Goal: Task Accomplishment & Management: Use online tool/utility

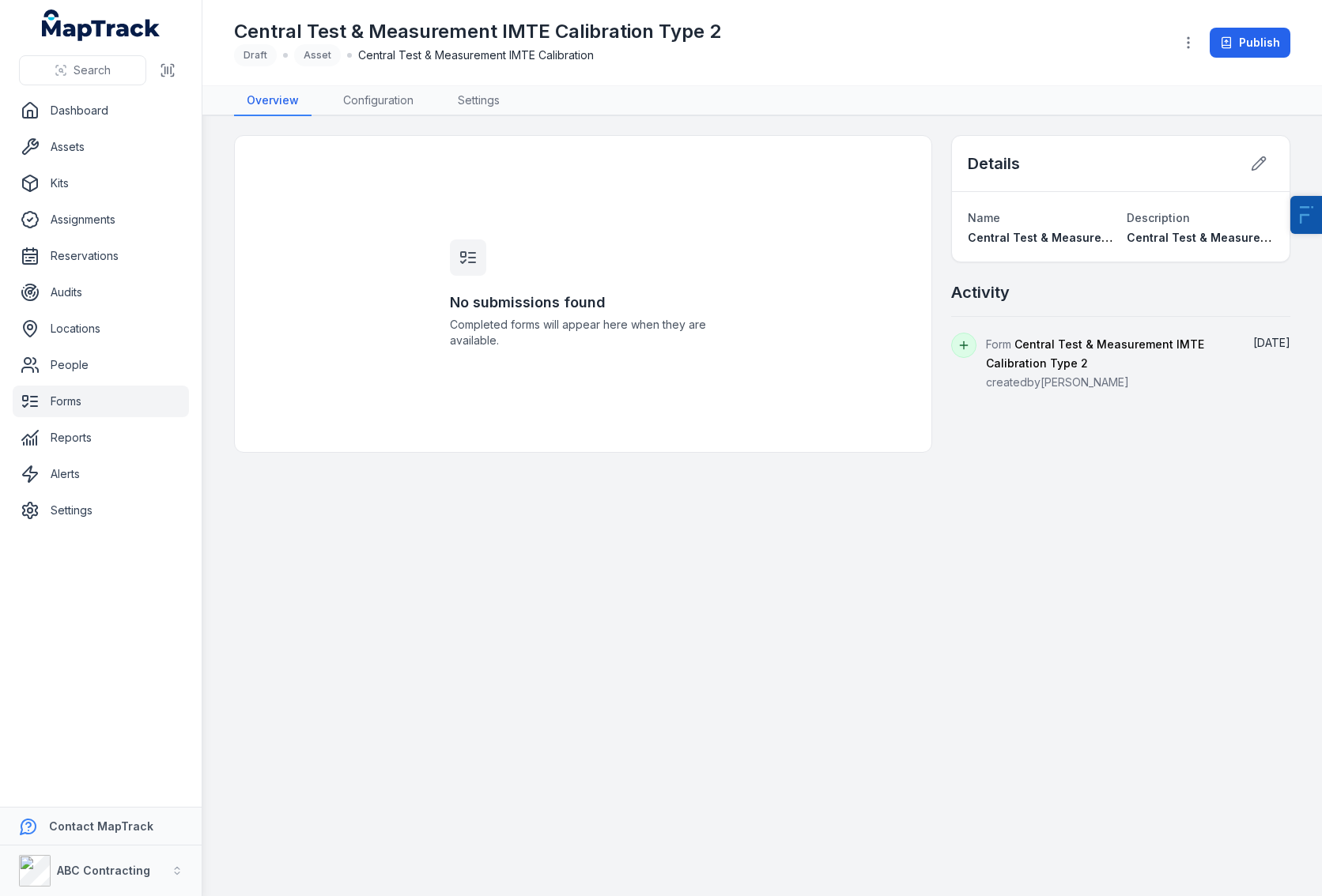
click at [62, 419] on ul "Dashboard Assets Kits Assignments Reservations Audits Locations People Forms Re…" at bounding box center [101, 311] width 177 height 432
click at [63, 411] on link "Forms" at bounding box center [101, 401] width 177 height 32
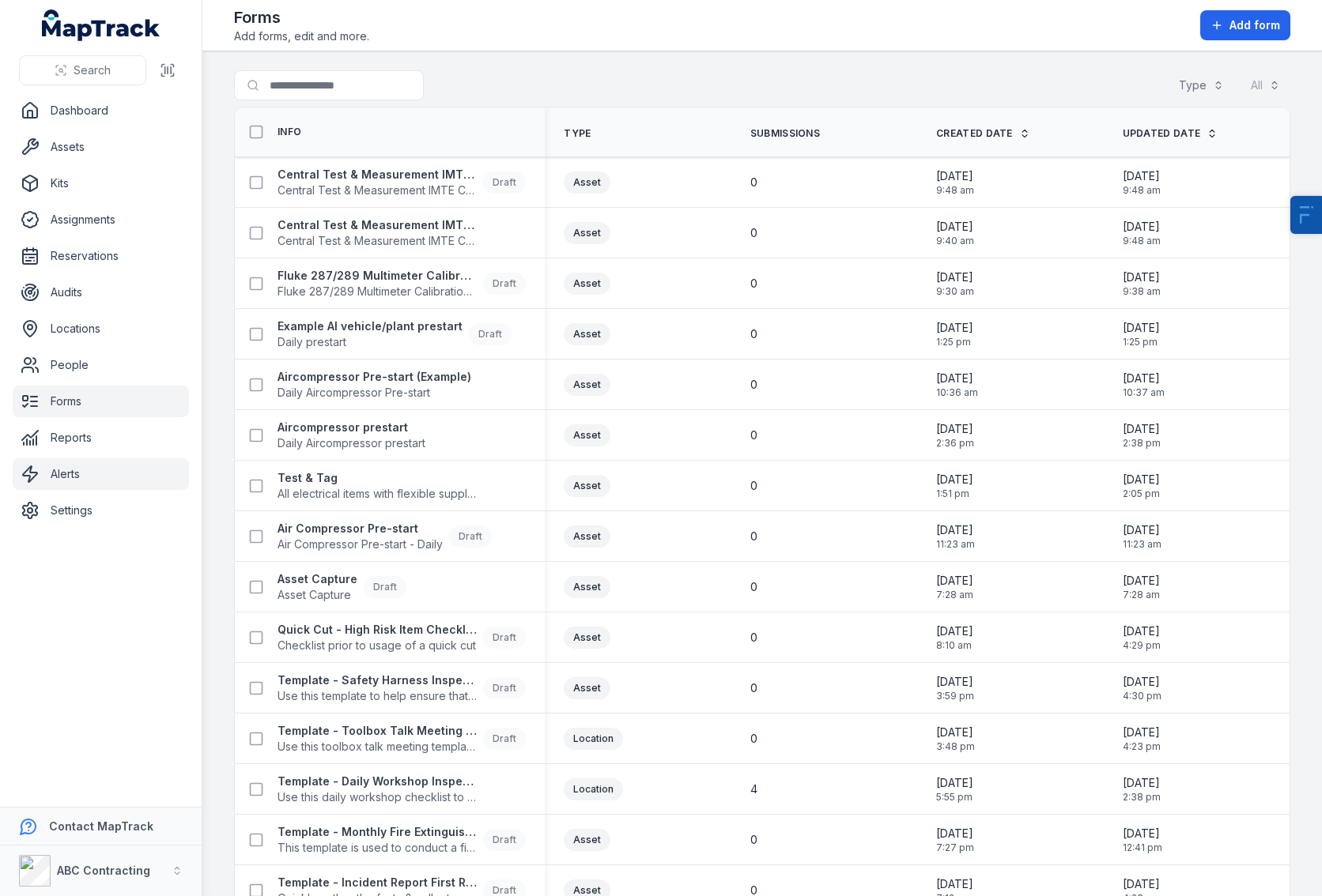
click at [73, 482] on link "Alerts" at bounding box center [101, 474] width 177 height 32
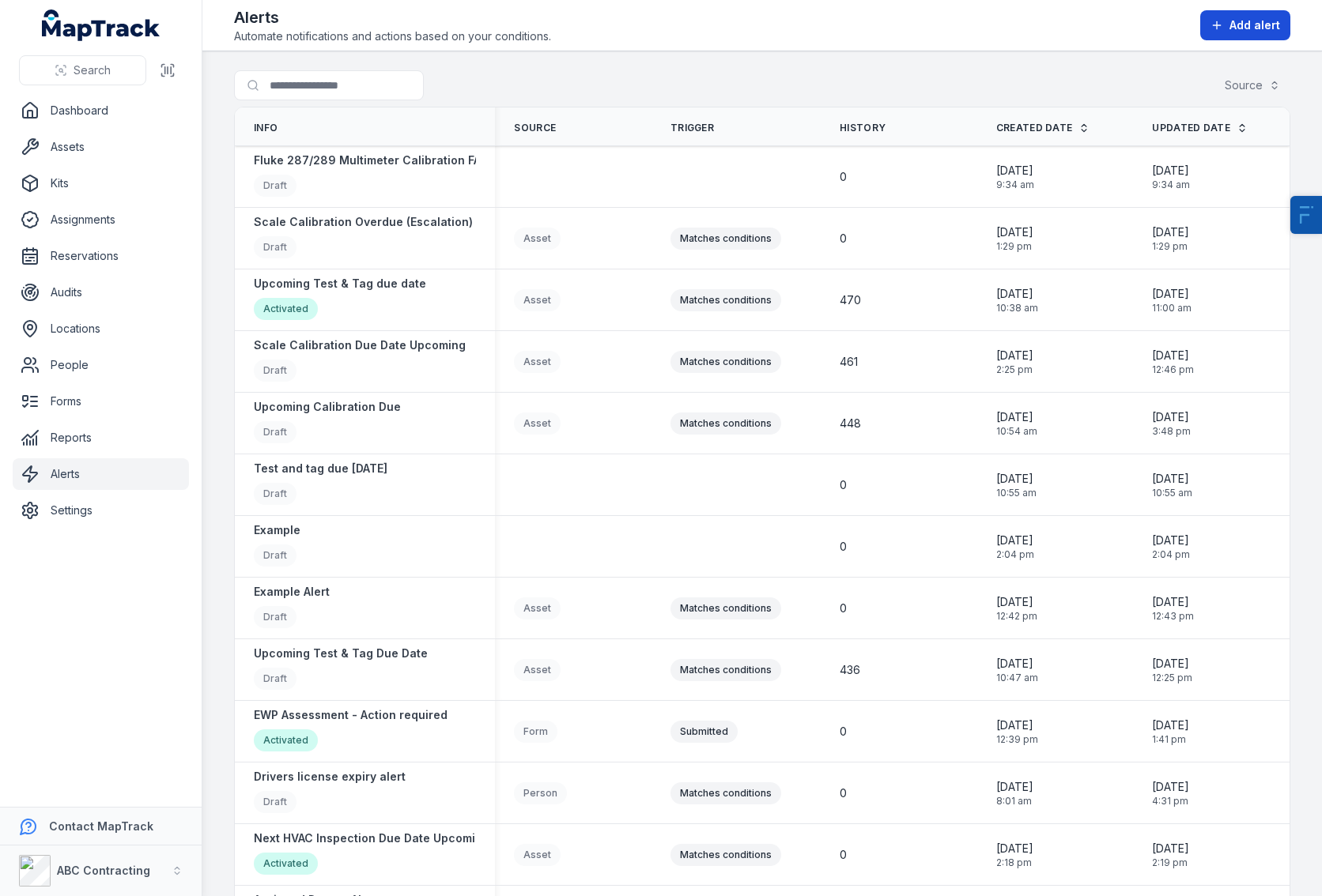
click at [1208, 27] on button "Add alert" at bounding box center [1245, 25] width 90 height 30
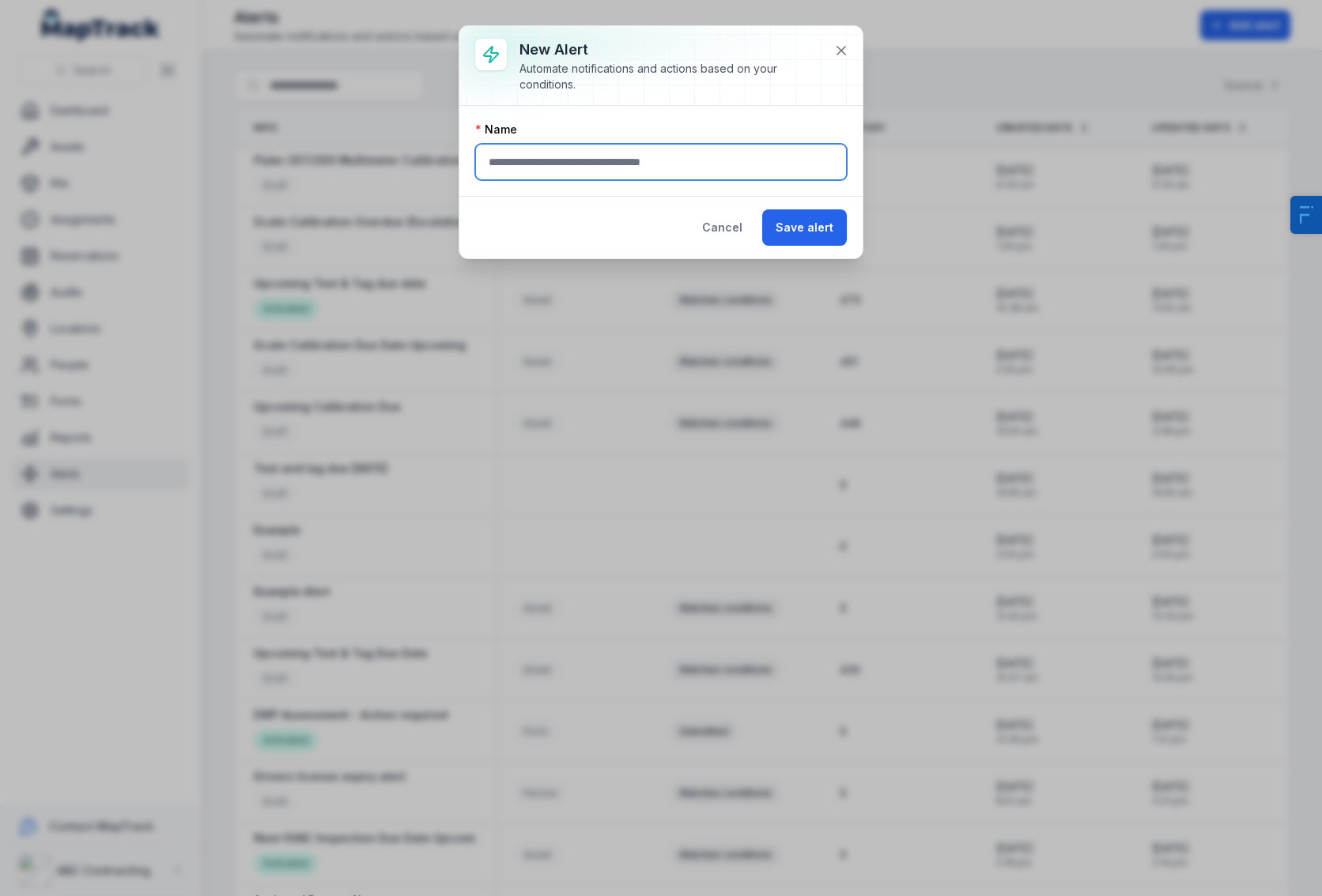
click at [591, 154] on input "text" at bounding box center [661, 162] width 371 height 37
type input "**********"
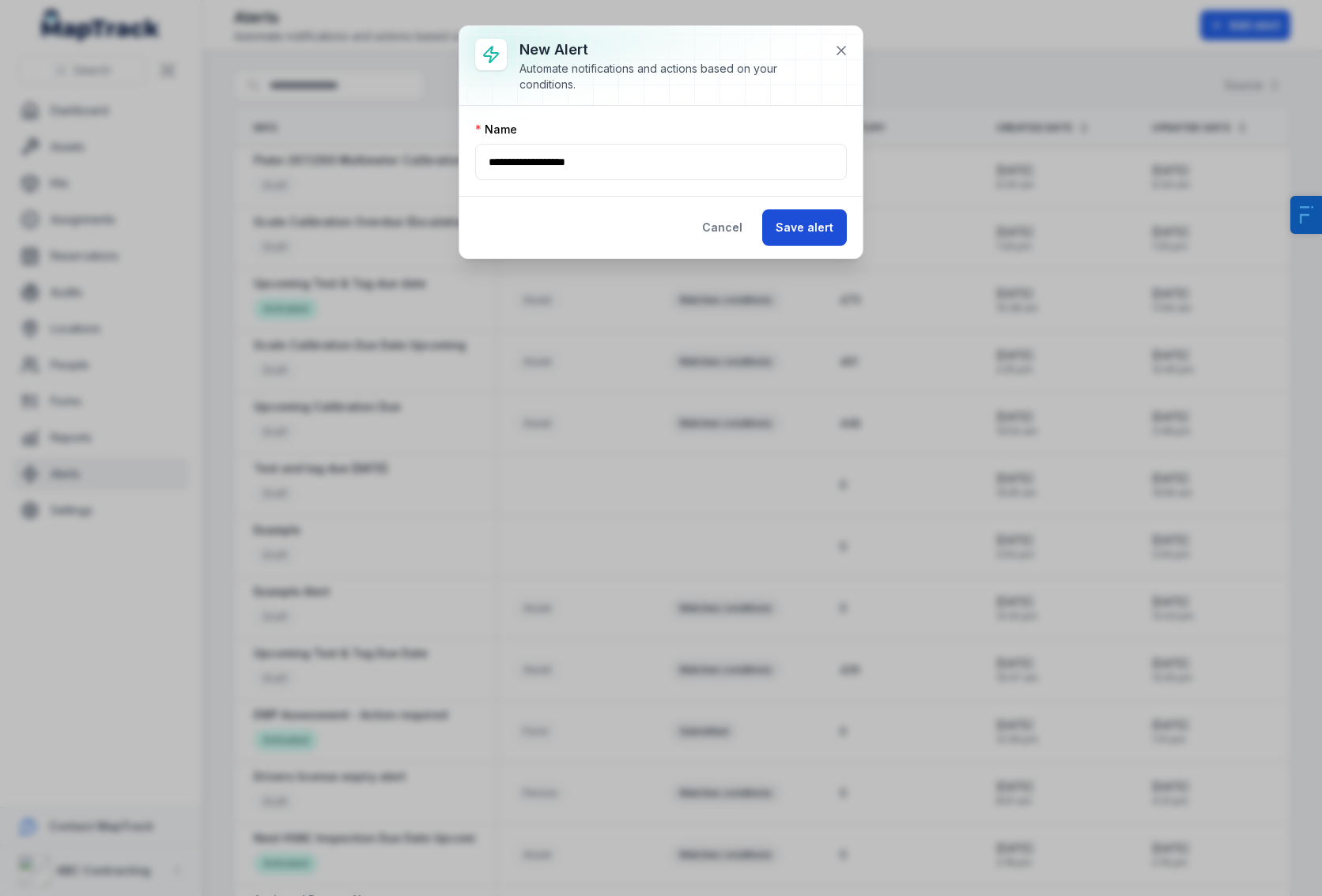
click at [841, 228] on button "Save alert" at bounding box center [804, 227] width 84 height 37
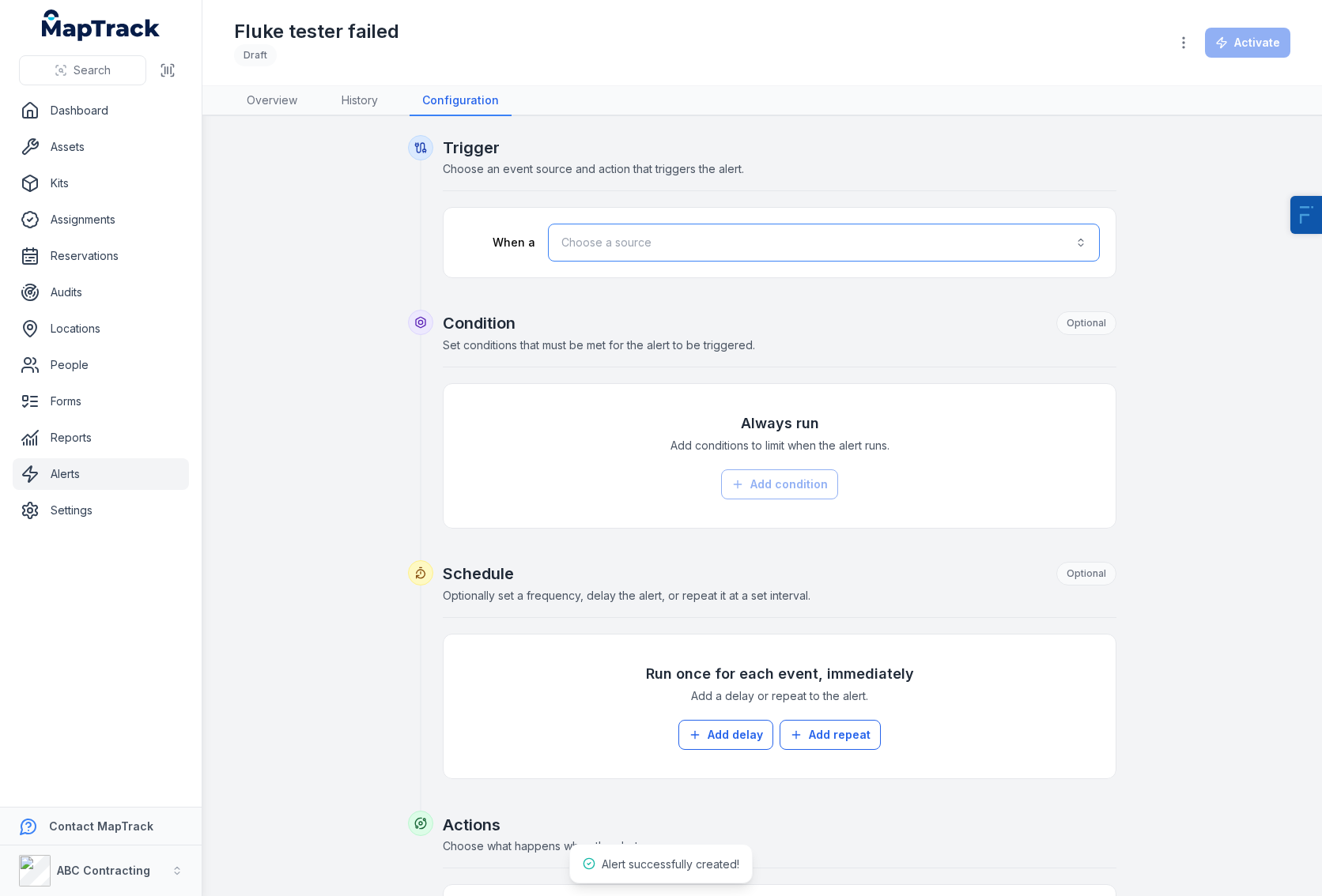
click at [733, 240] on button "Choose a source" at bounding box center [824, 242] width 552 height 38
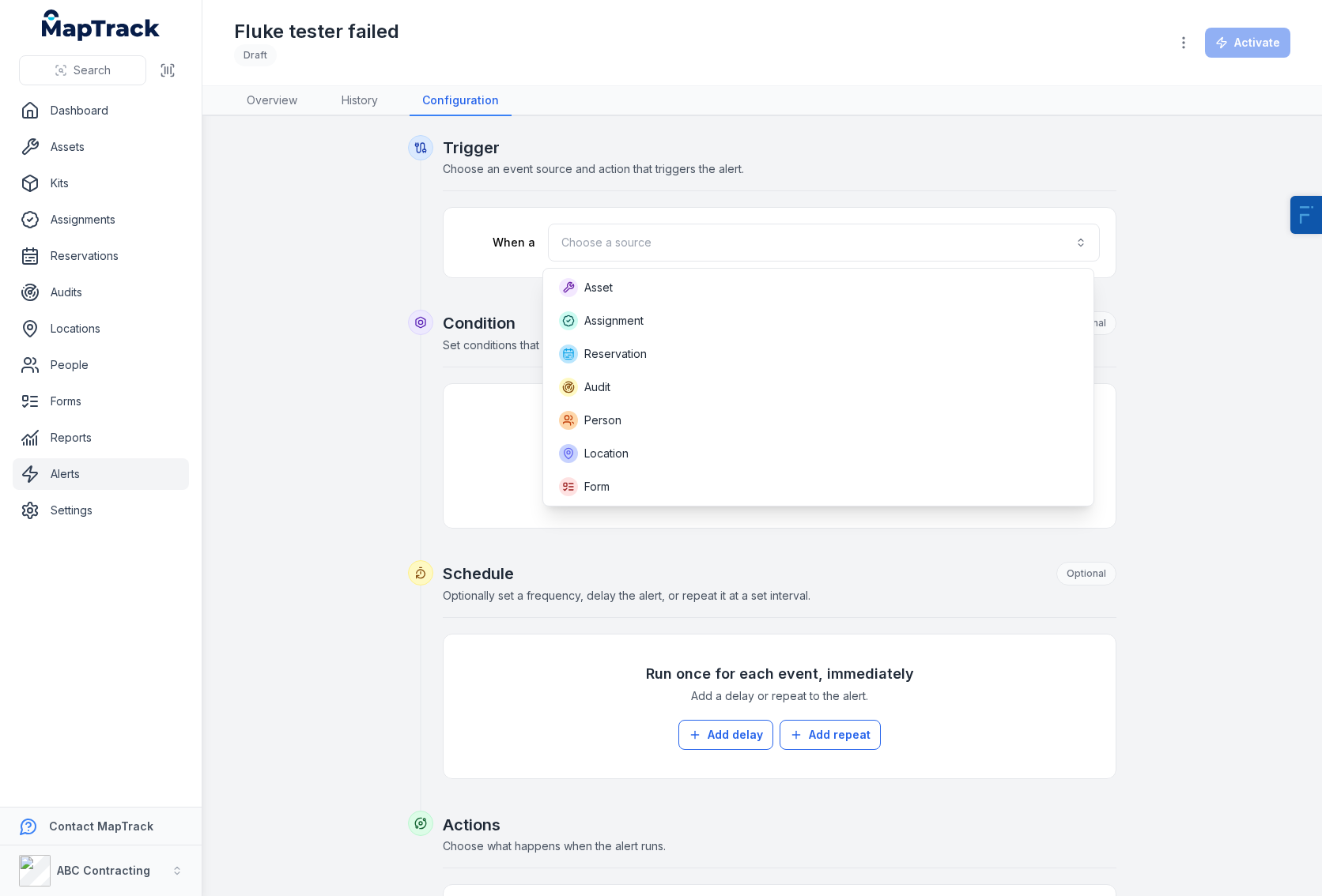
click at [718, 271] on div "Asset Assignment Reservation Audit Person Location Form" at bounding box center [818, 387] width 552 height 239
click at [630, 474] on div "Form" at bounding box center [818, 486] width 544 height 32
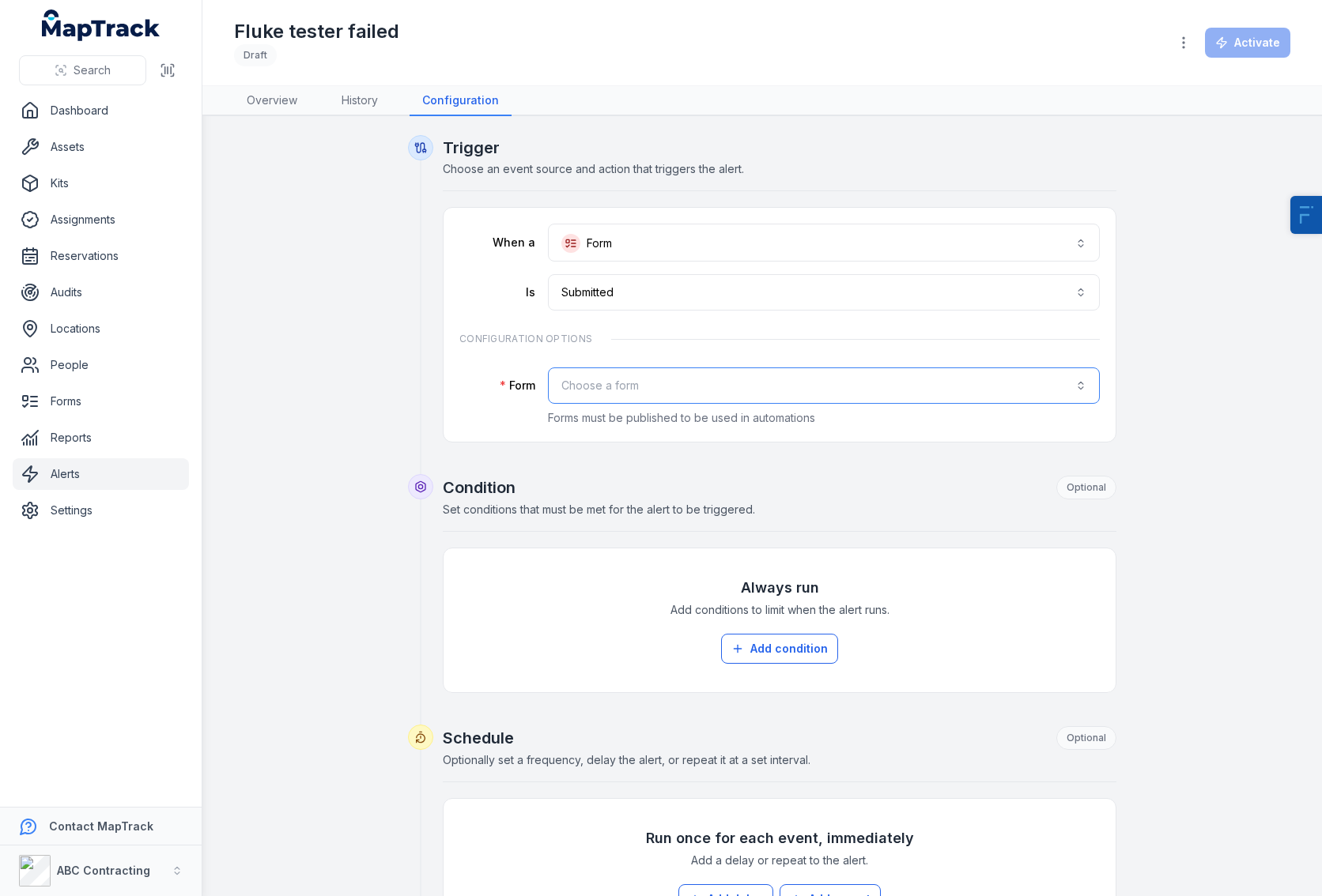
click at [620, 388] on button "Choose a form" at bounding box center [824, 386] width 552 height 37
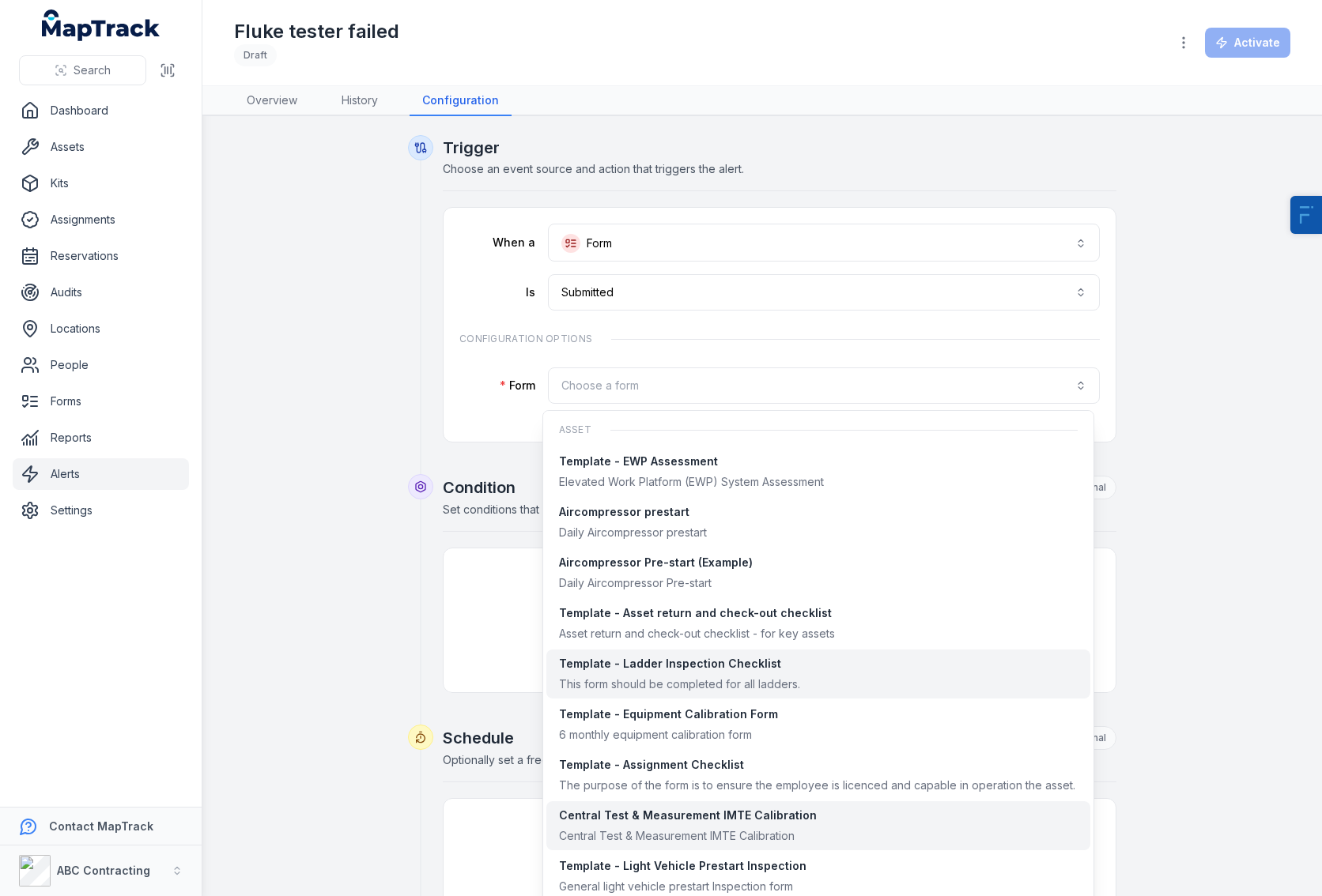
scroll to position [168, 0]
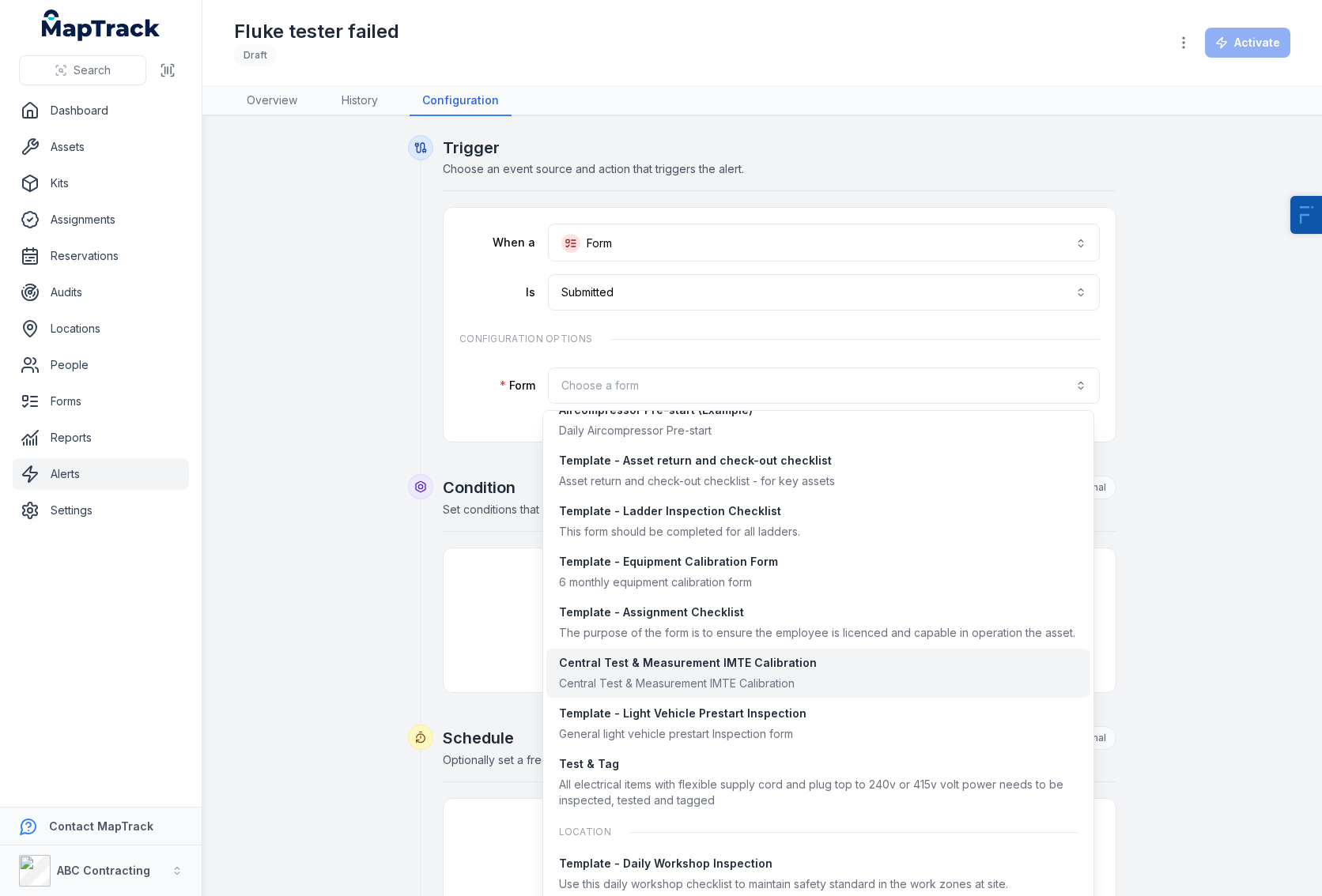
click at [649, 670] on div "Central Test & Measurement IMTE Calibration" at bounding box center [688, 663] width 258 height 16
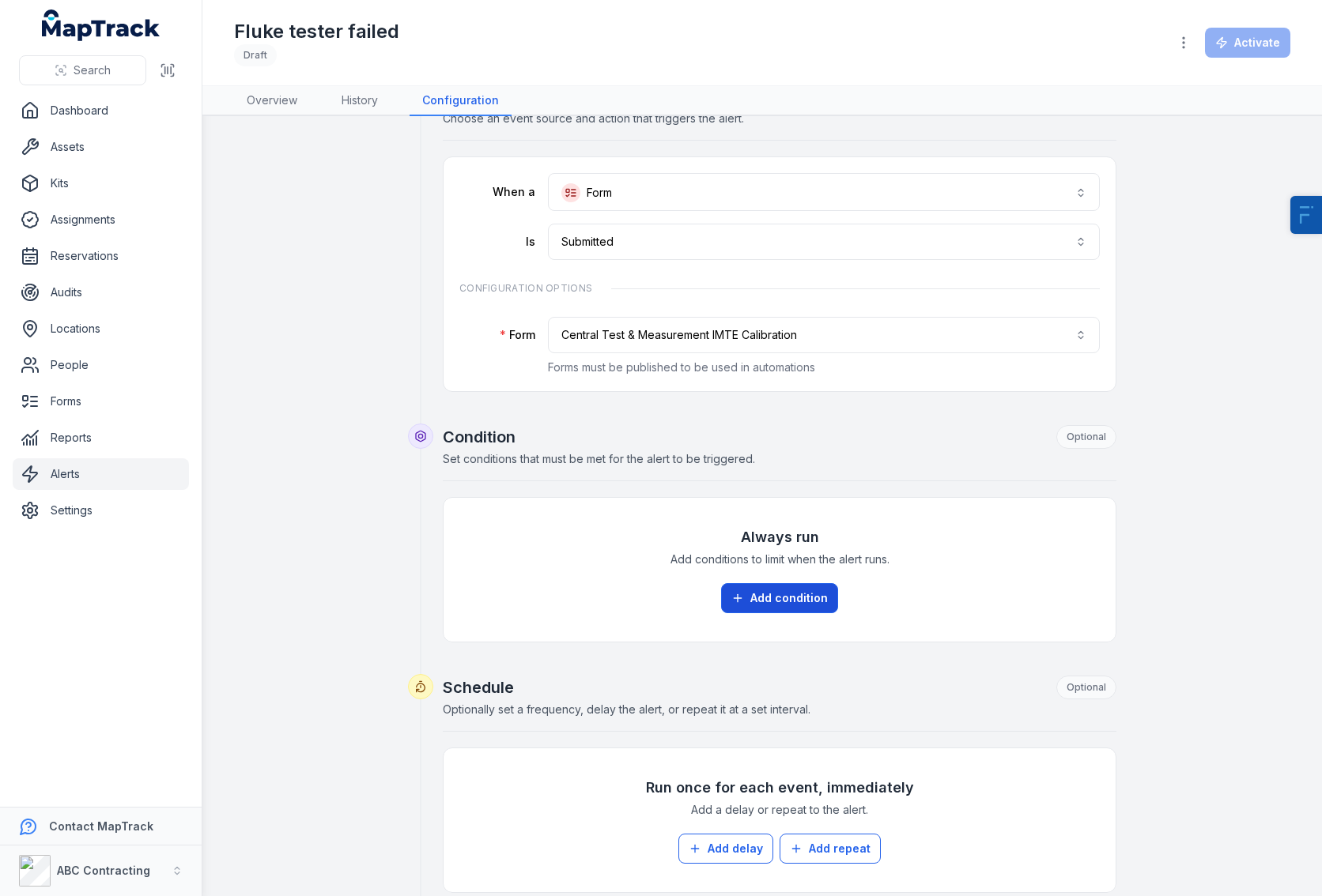
click at [752, 602] on button "Add condition" at bounding box center [779, 598] width 117 height 30
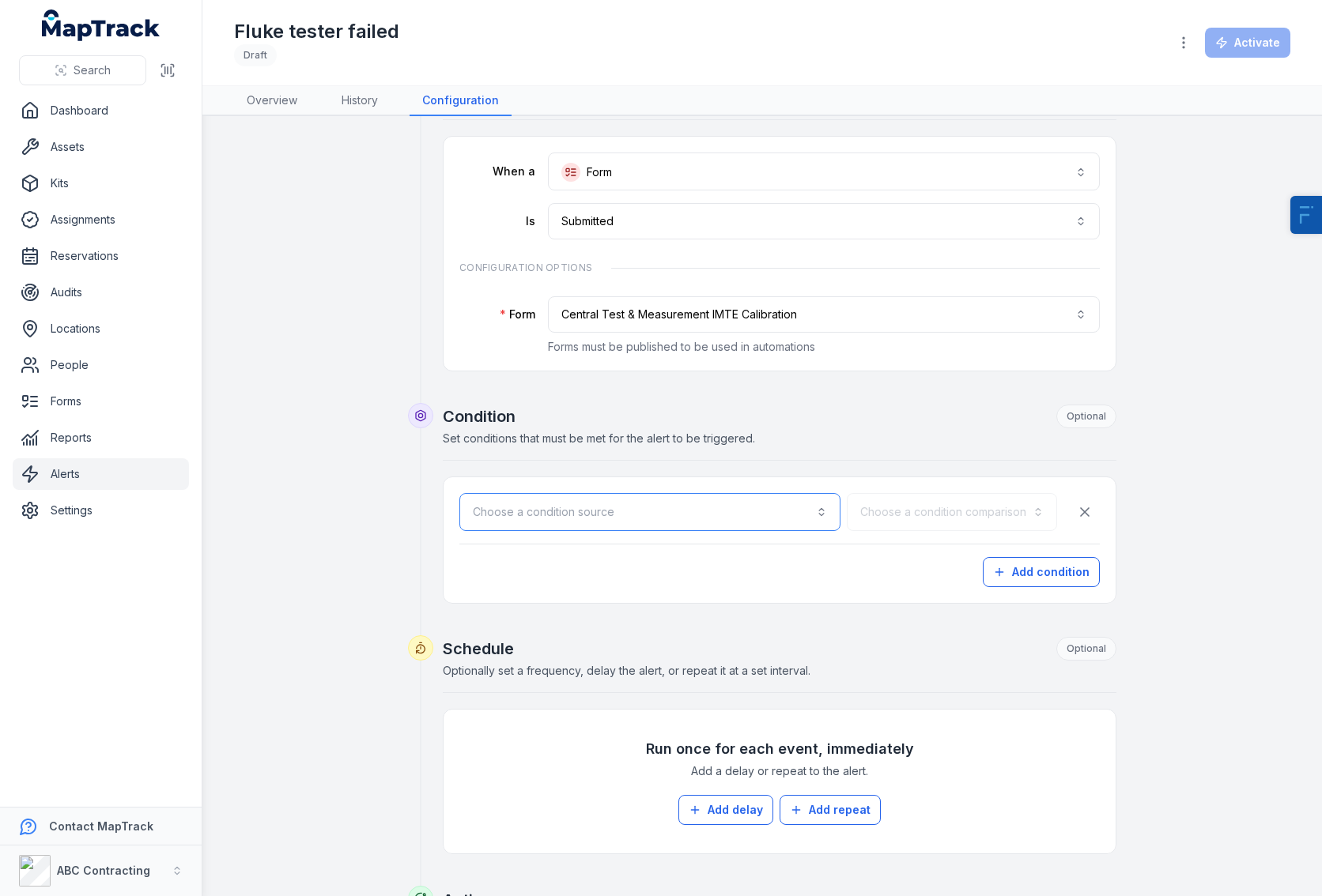
click at [553, 505] on button "Choose a condition source" at bounding box center [649, 512] width 381 height 38
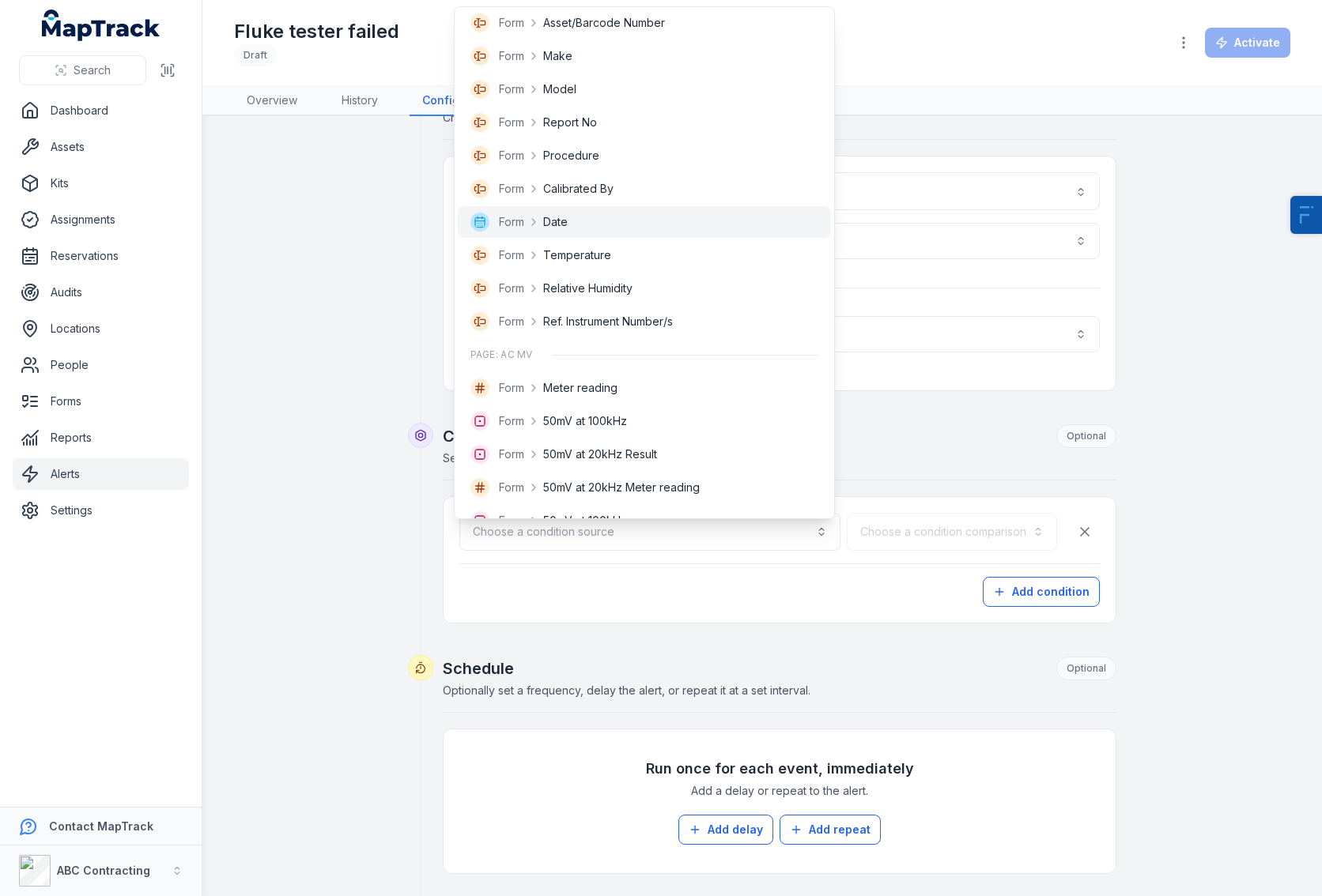
scroll to position [191, 0]
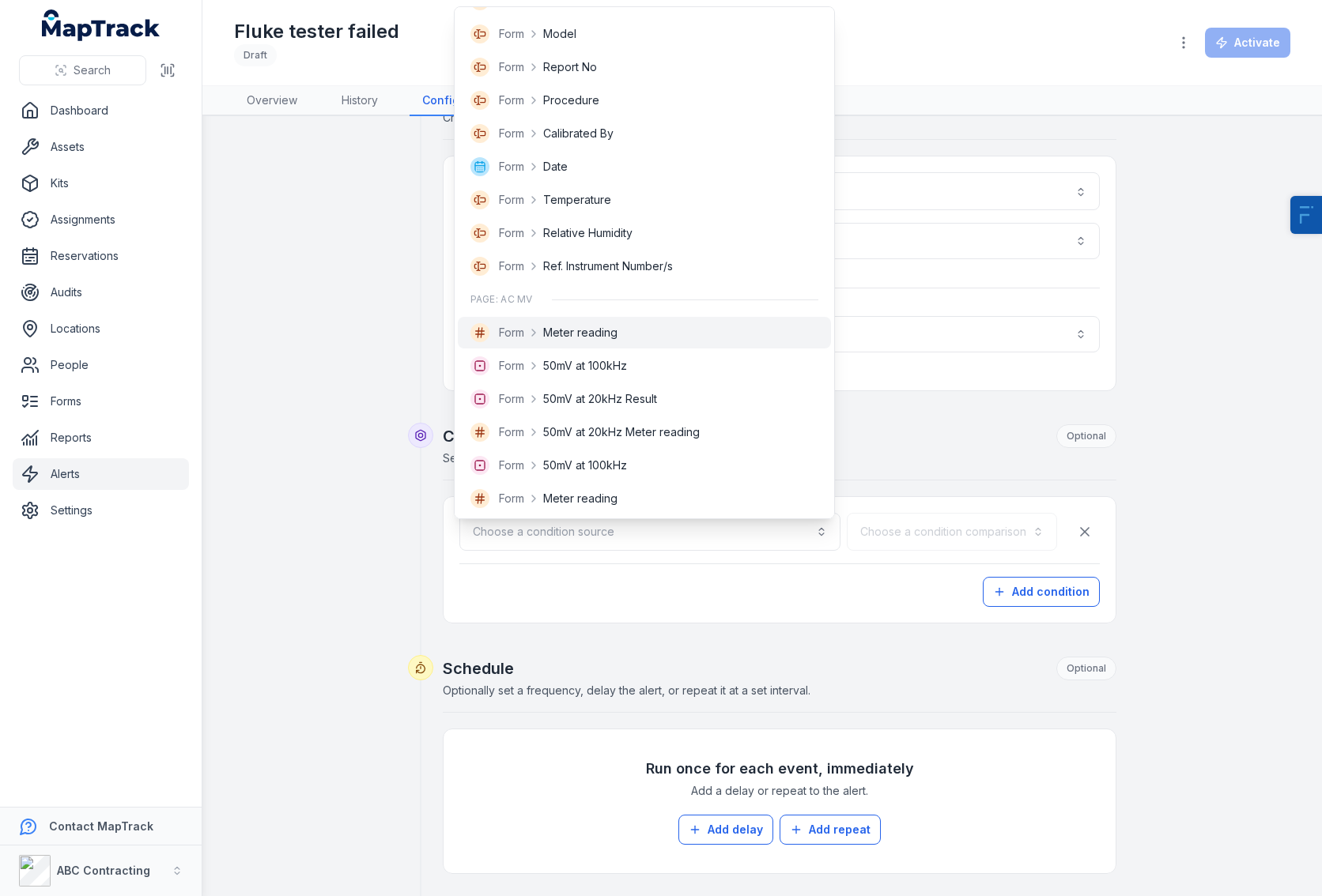
click at [589, 337] on span "Meter reading" at bounding box center [579, 333] width 74 height 16
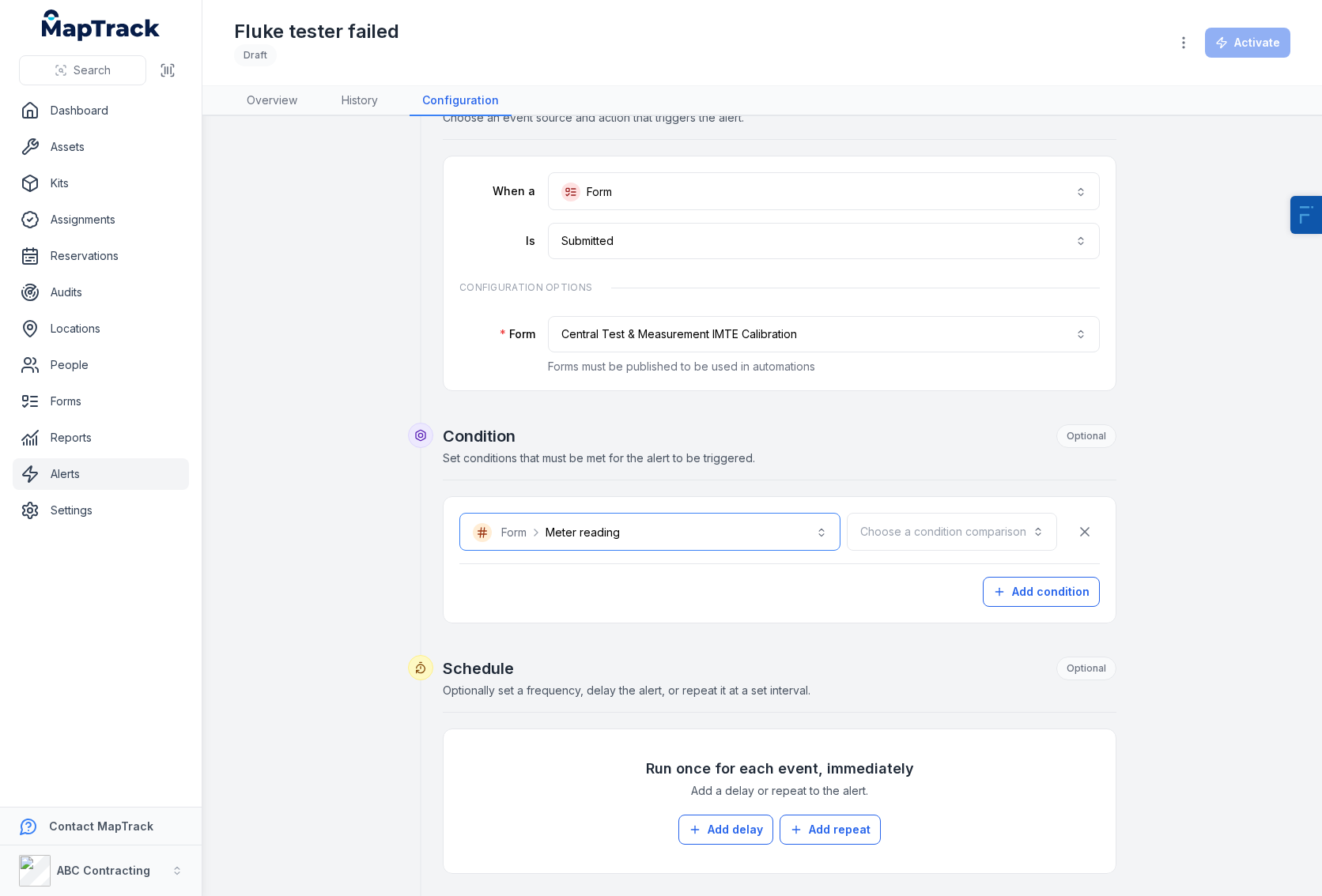
scroll to position [72, 0]
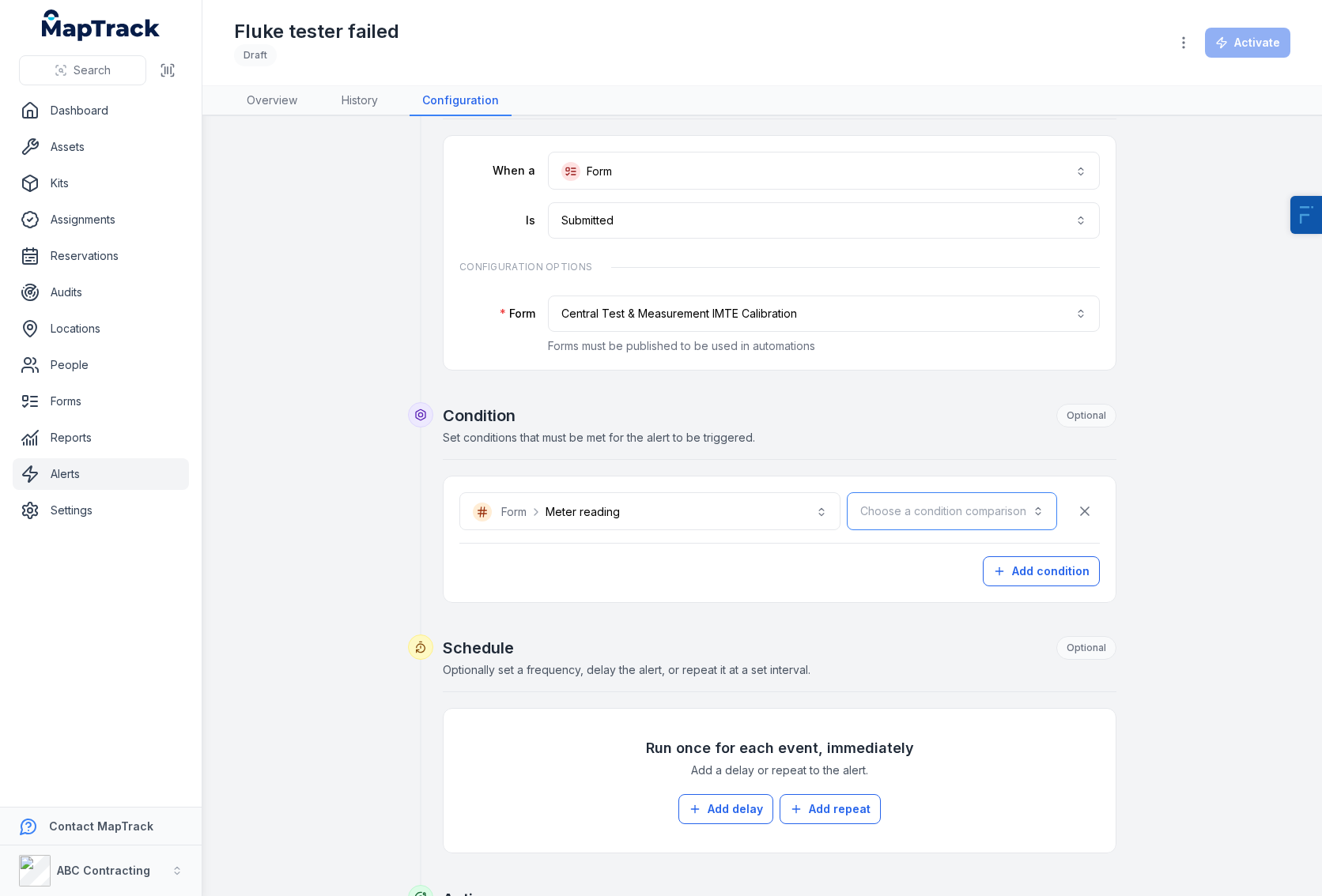
click at [871, 508] on button "Choose a condition comparison" at bounding box center [952, 511] width 210 height 38
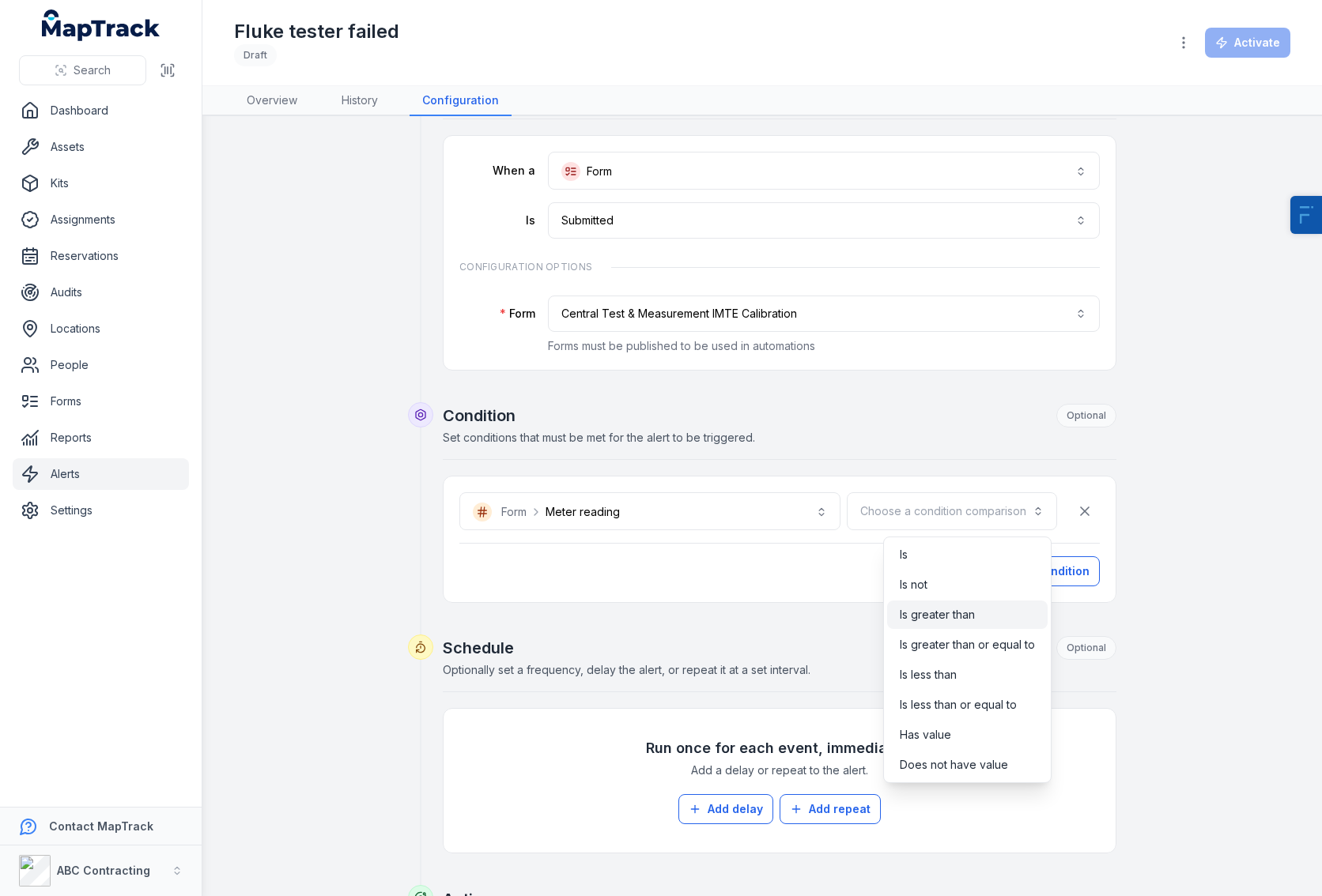
click at [935, 619] on span "Is greater than" at bounding box center [937, 614] width 75 height 16
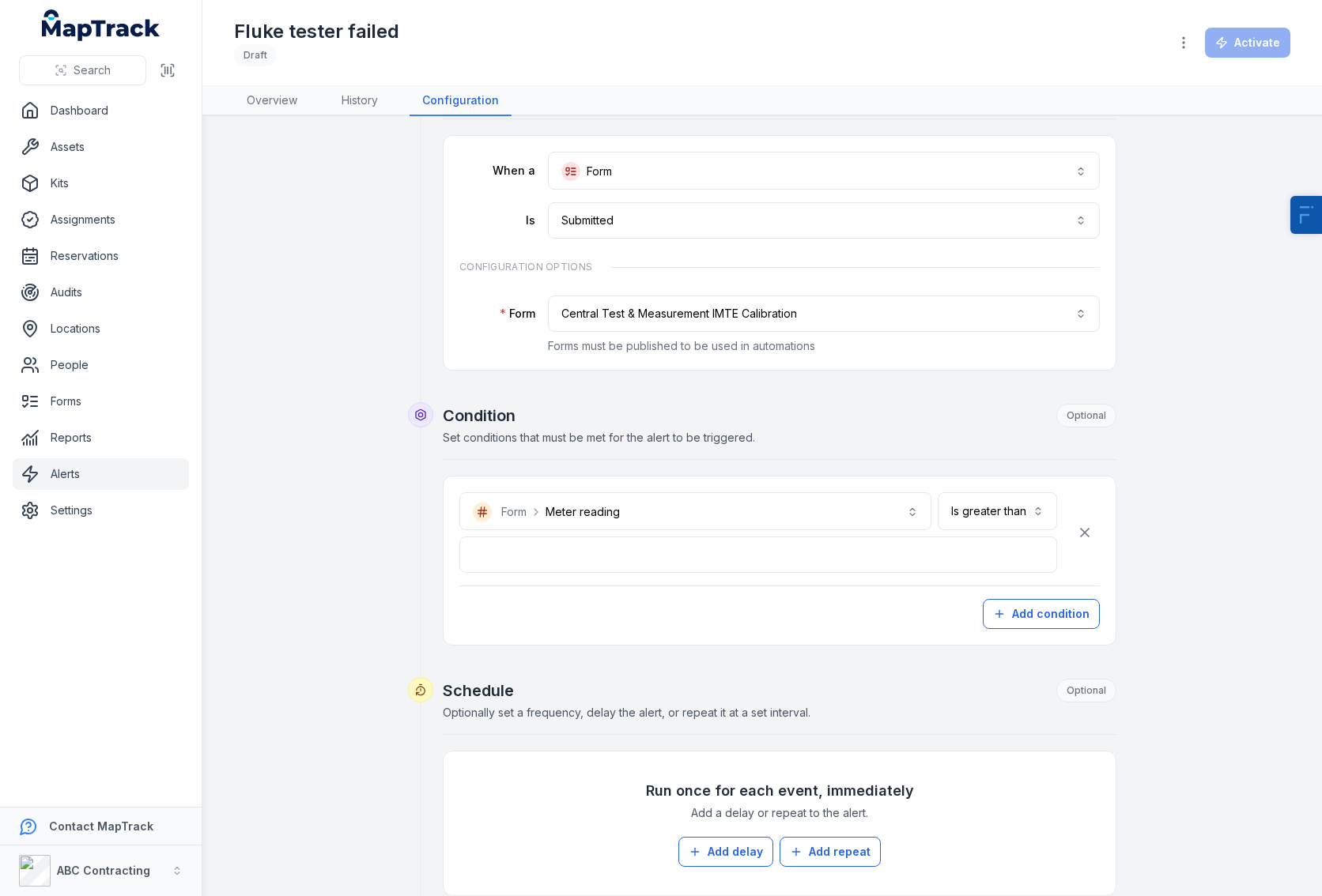
click at [648, 573] on div "**********" at bounding box center [779, 561] width 640 height 137
click at [641, 563] on input "number" at bounding box center [758, 555] width 597 height 37
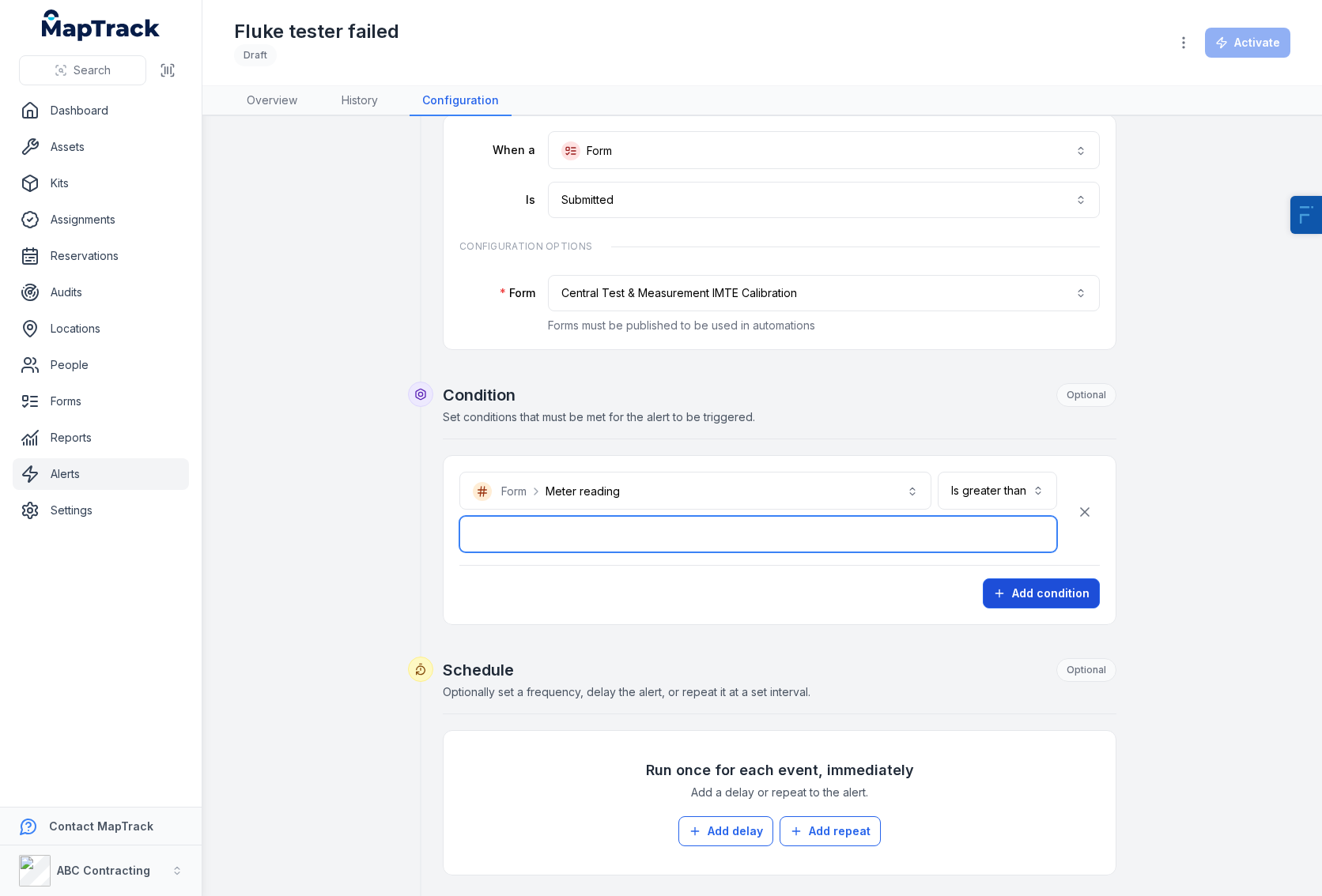
type input "*"
click at [1011, 595] on button "Add condition" at bounding box center [1040, 593] width 117 height 30
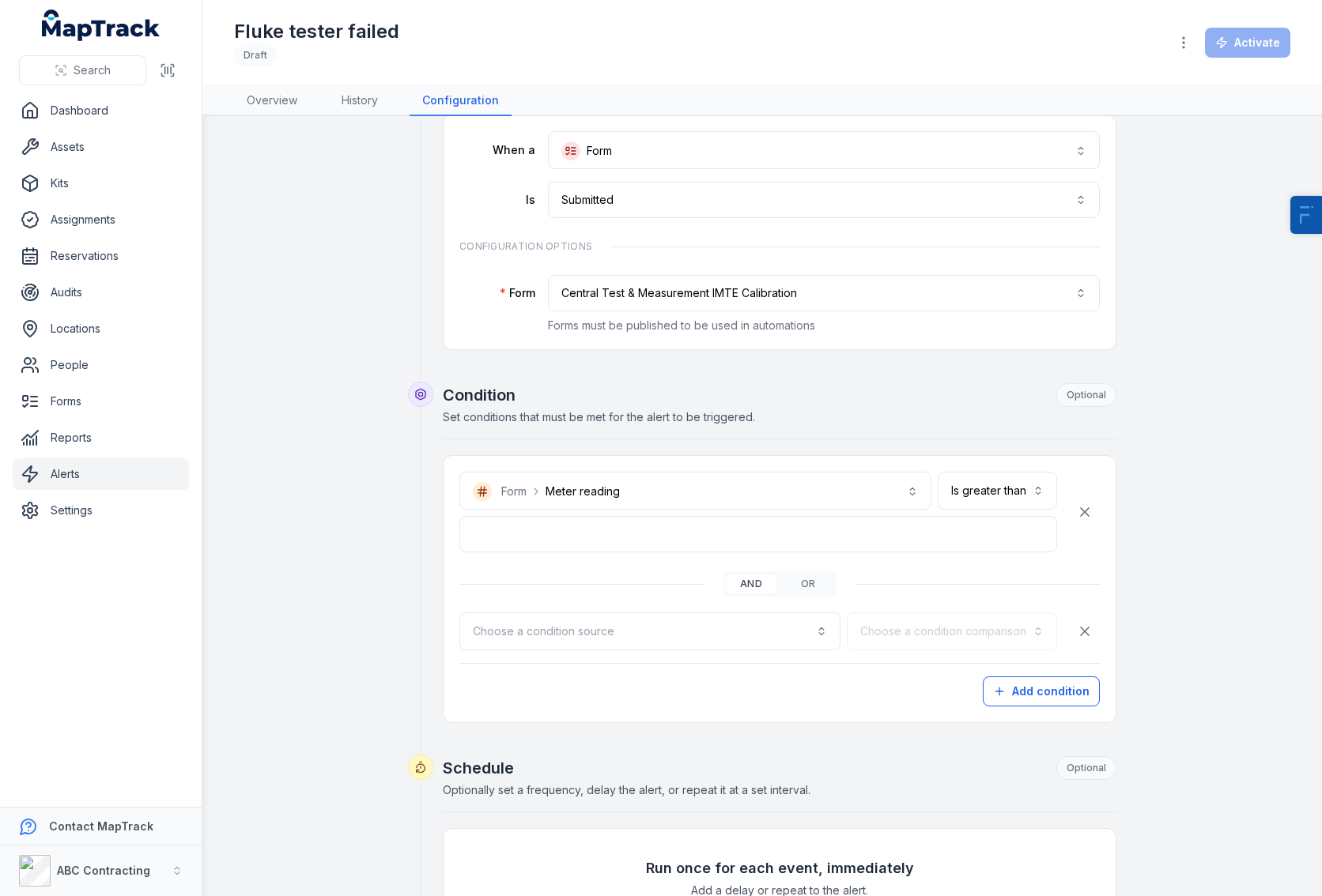
click at [894, 621] on div "Choose a condition comparison" at bounding box center [952, 631] width 210 height 38
click at [896, 635] on div "Choose a condition comparison" at bounding box center [952, 631] width 210 height 38
click at [747, 643] on button "Choose a condition source" at bounding box center [649, 631] width 381 height 38
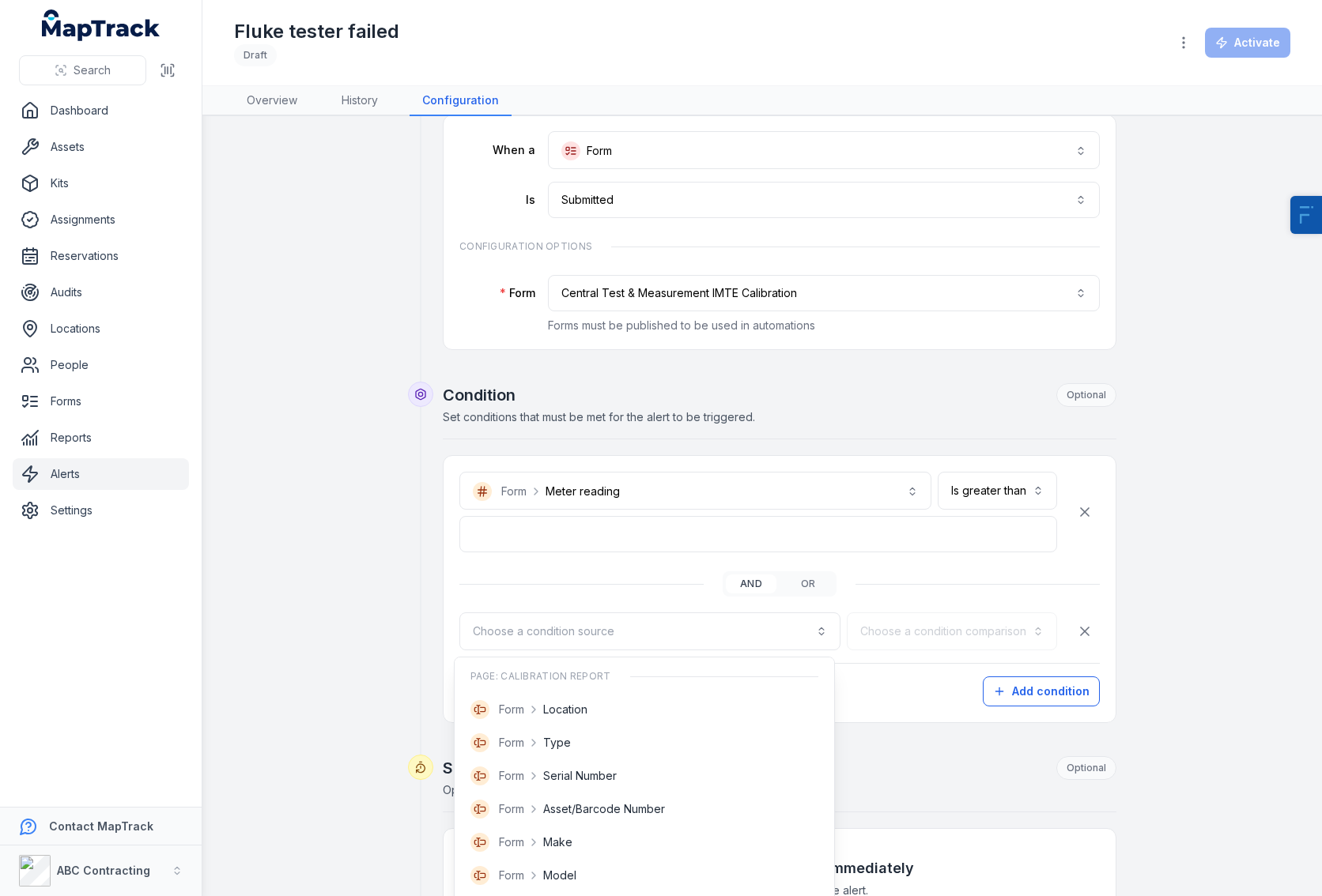
click at [393, 632] on div "**********" at bounding box center [762, 667] width 1057 height 1250
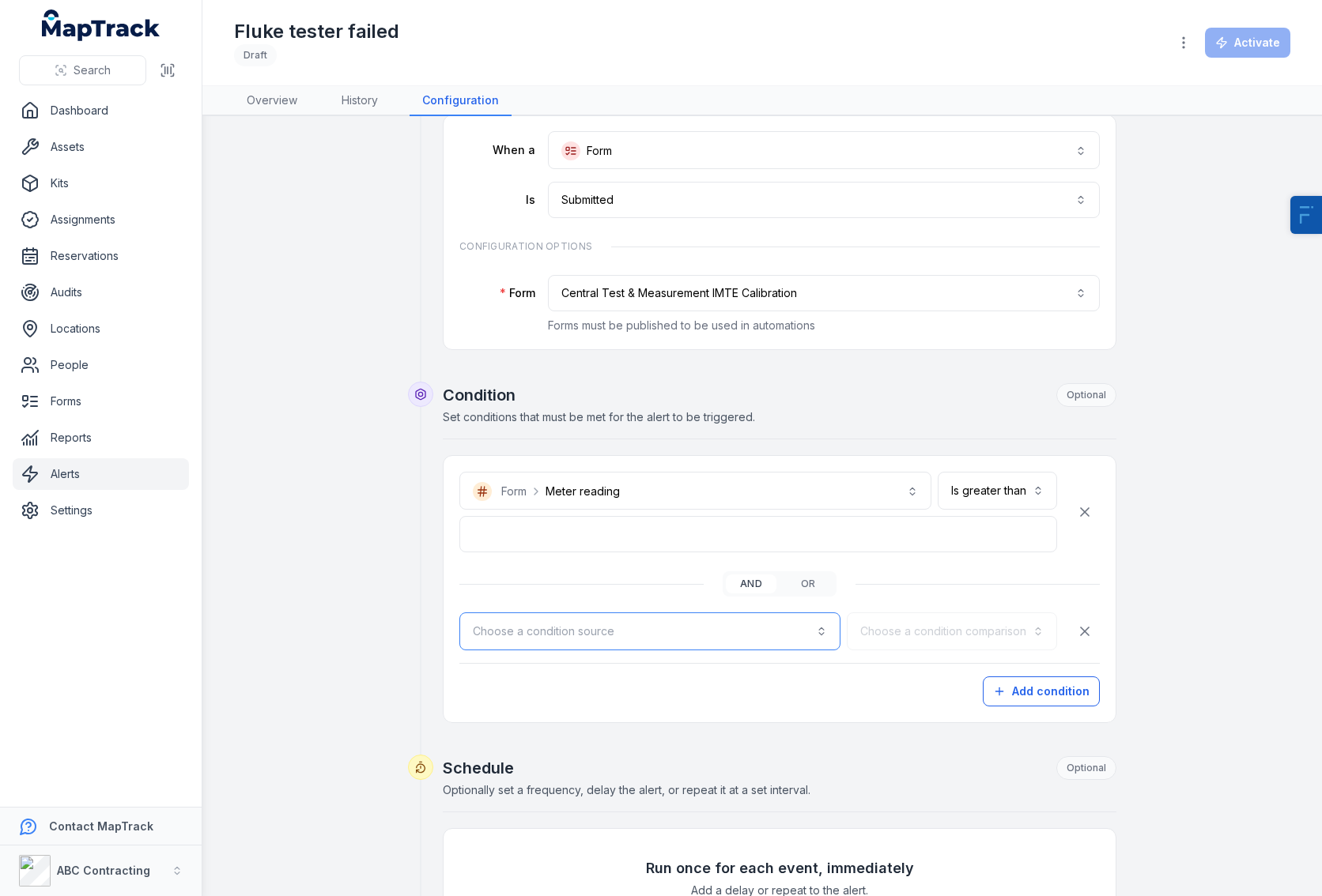
scroll to position [113, 0]
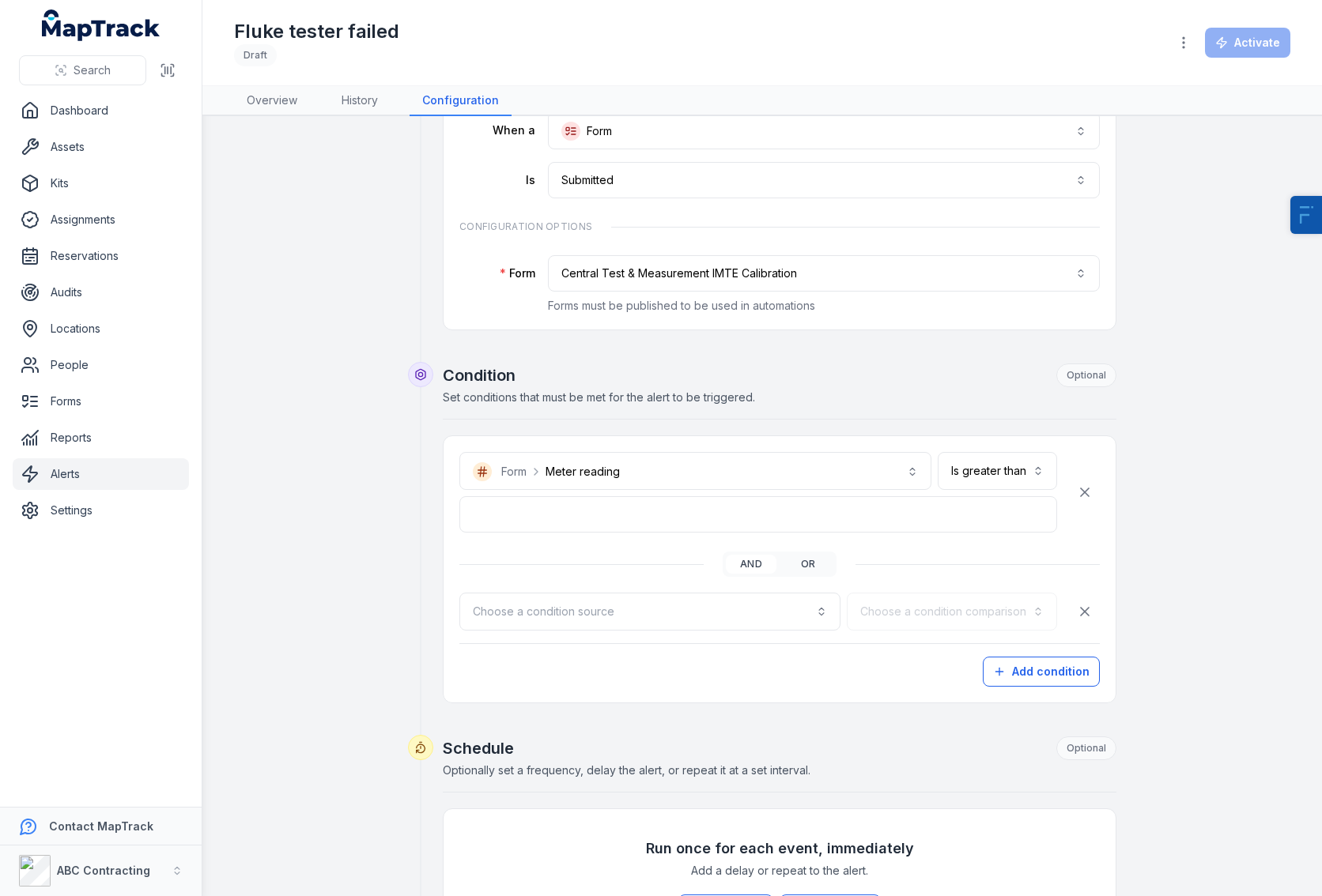
click at [812, 567] on button "or" at bounding box center [807, 564] width 50 height 19
click at [681, 613] on button "Choose a condition source" at bounding box center [649, 612] width 381 height 38
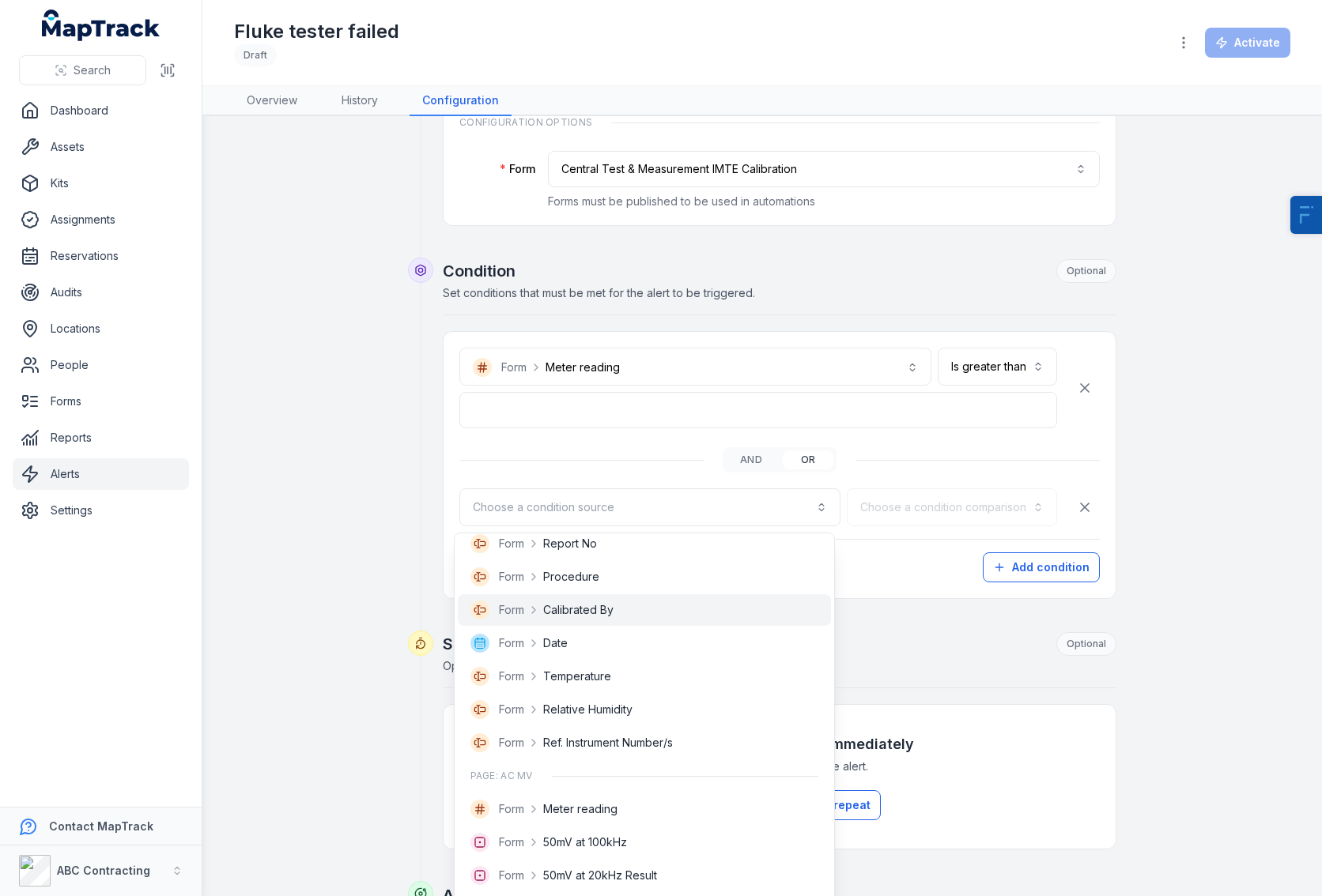
scroll to position [437, 0]
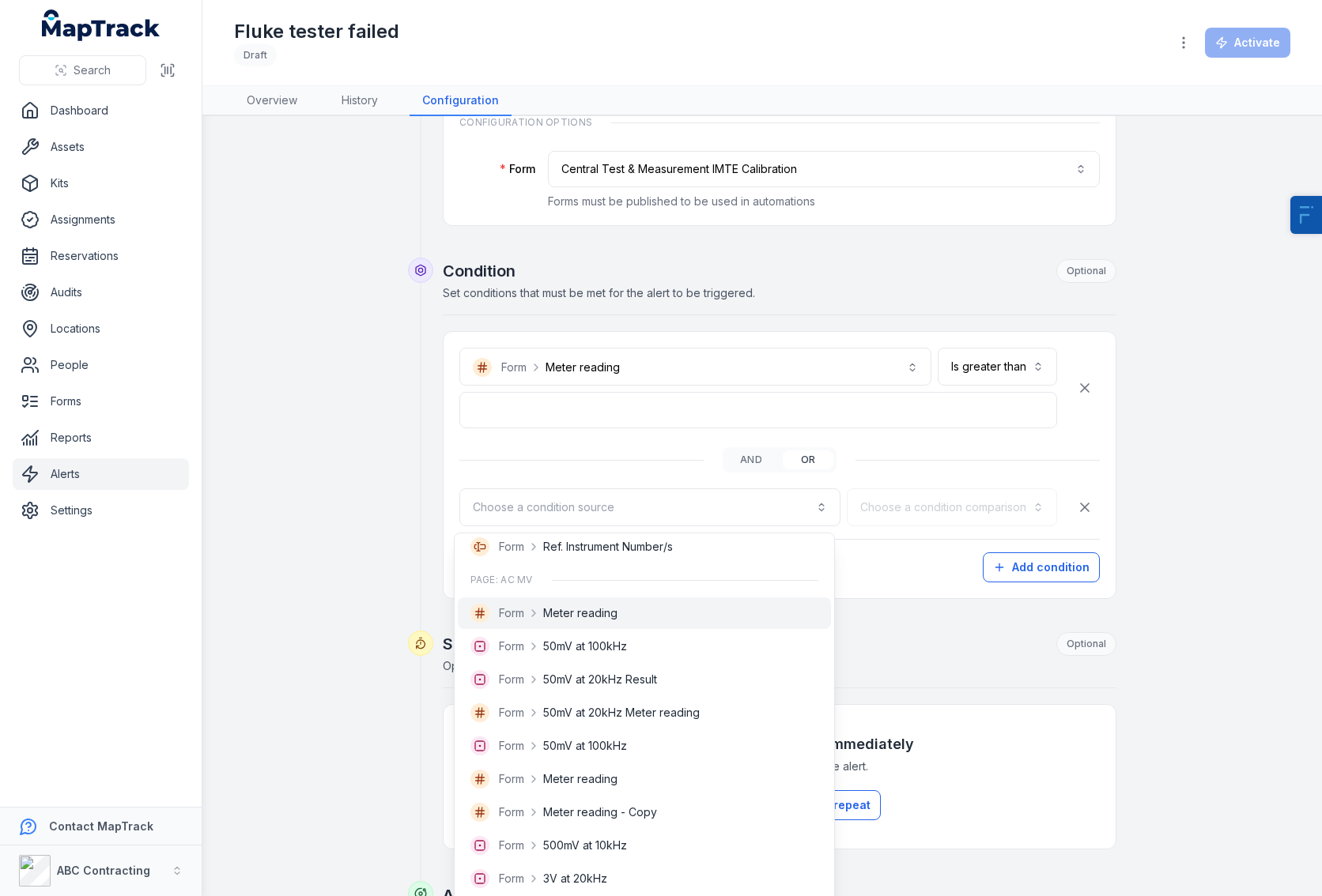
click at [600, 625] on div "Form Meter reading" at bounding box center [644, 613] width 373 height 32
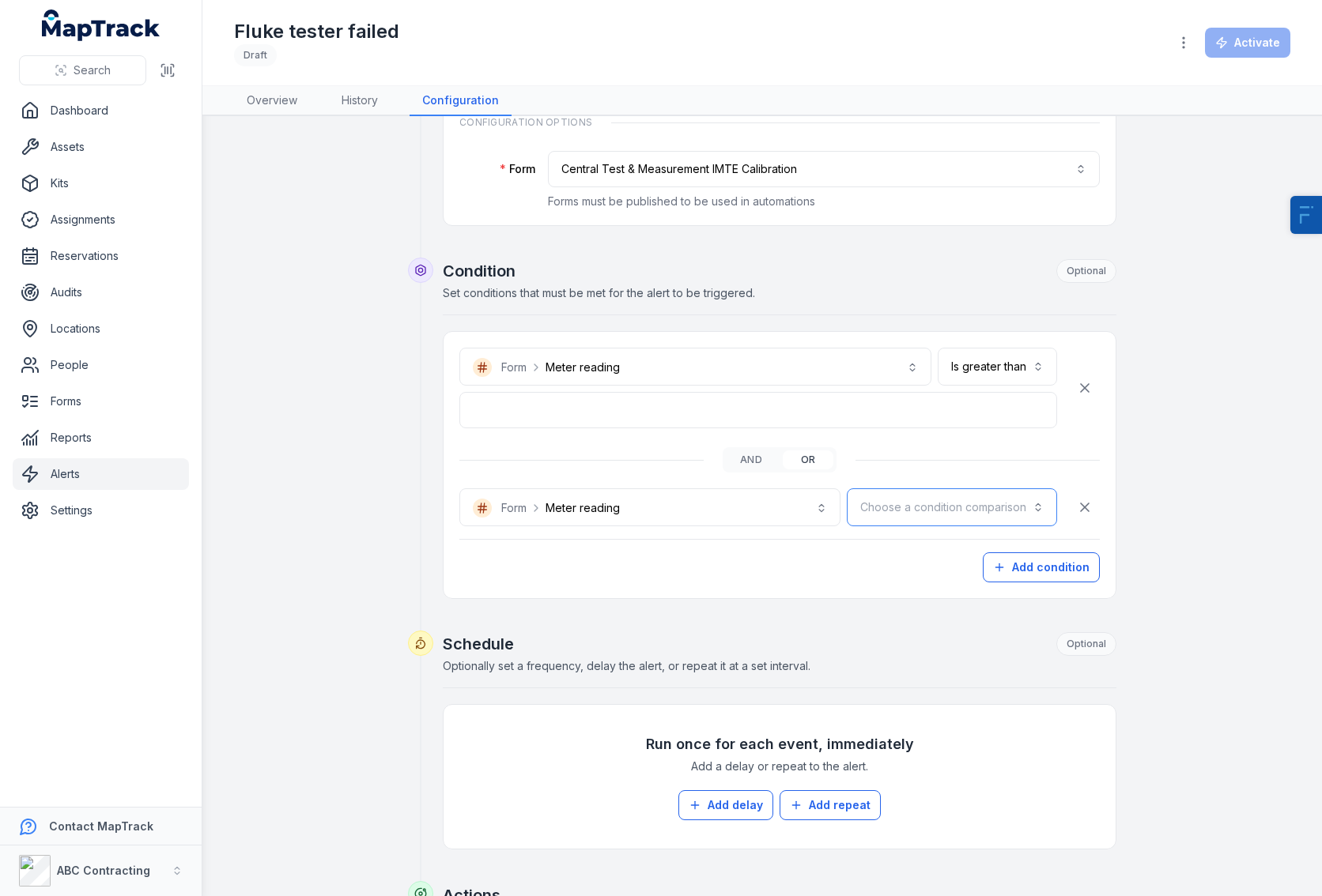
click at [984, 493] on button "Choose a condition comparison" at bounding box center [952, 507] width 210 height 38
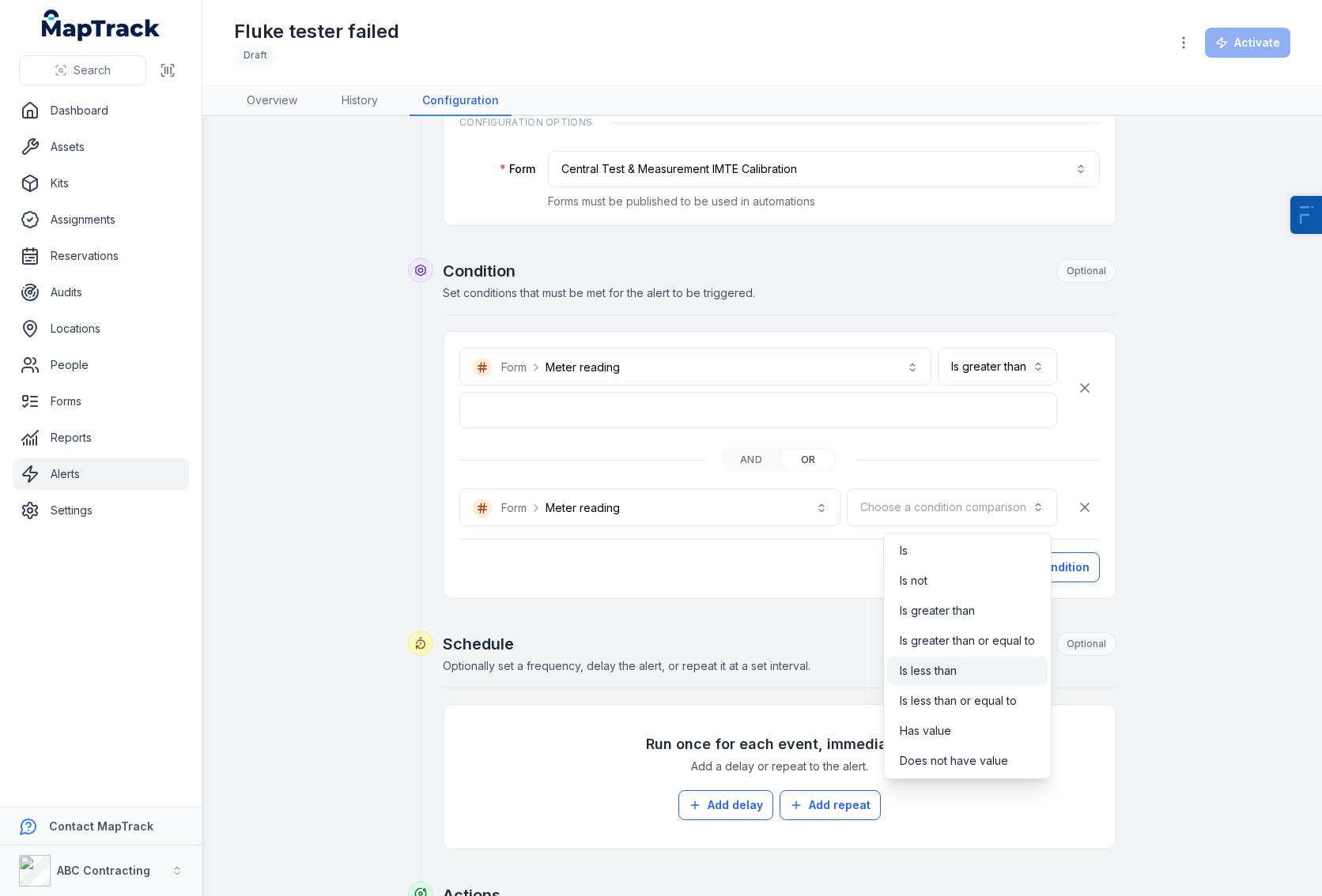
click at [960, 674] on div "Is less than" at bounding box center [967, 671] width 135 height 16
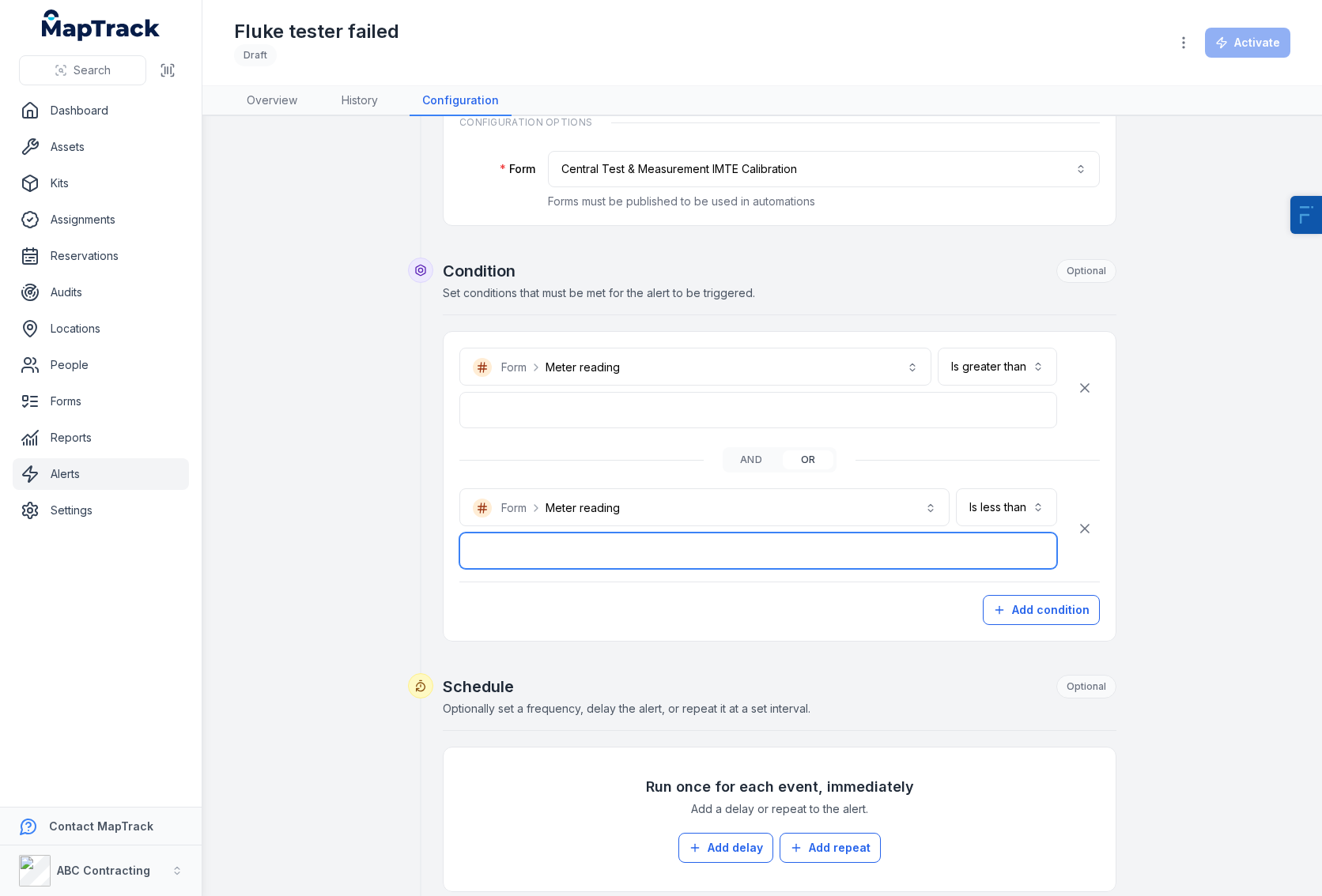
click at [571, 563] on input "number" at bounding box center [758, 550] width 597 height 37
type input "****"
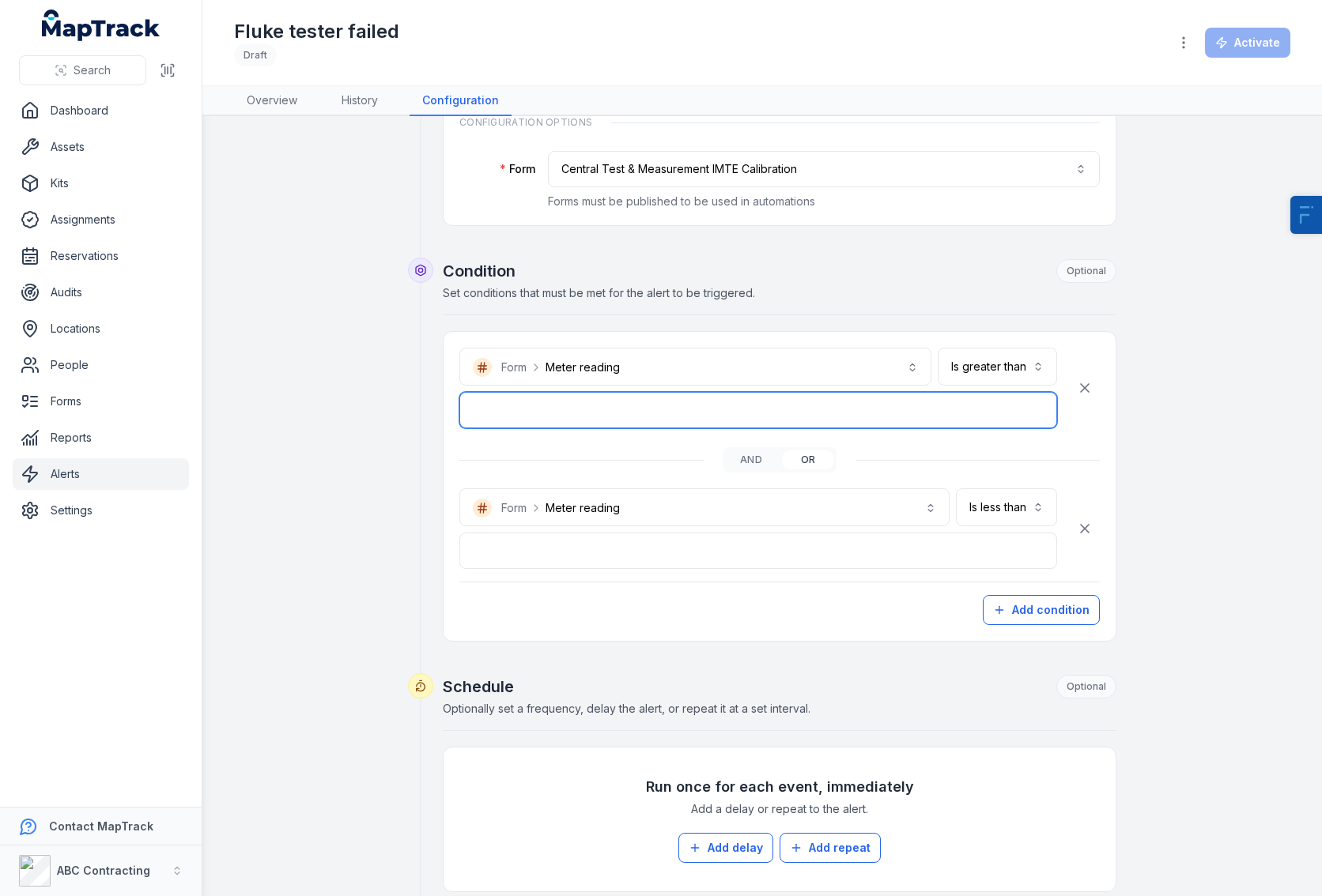
click at [515, 403] on input "*" at bounding box center [758, 410] width 597 height 37
type input "**"
type input "****"
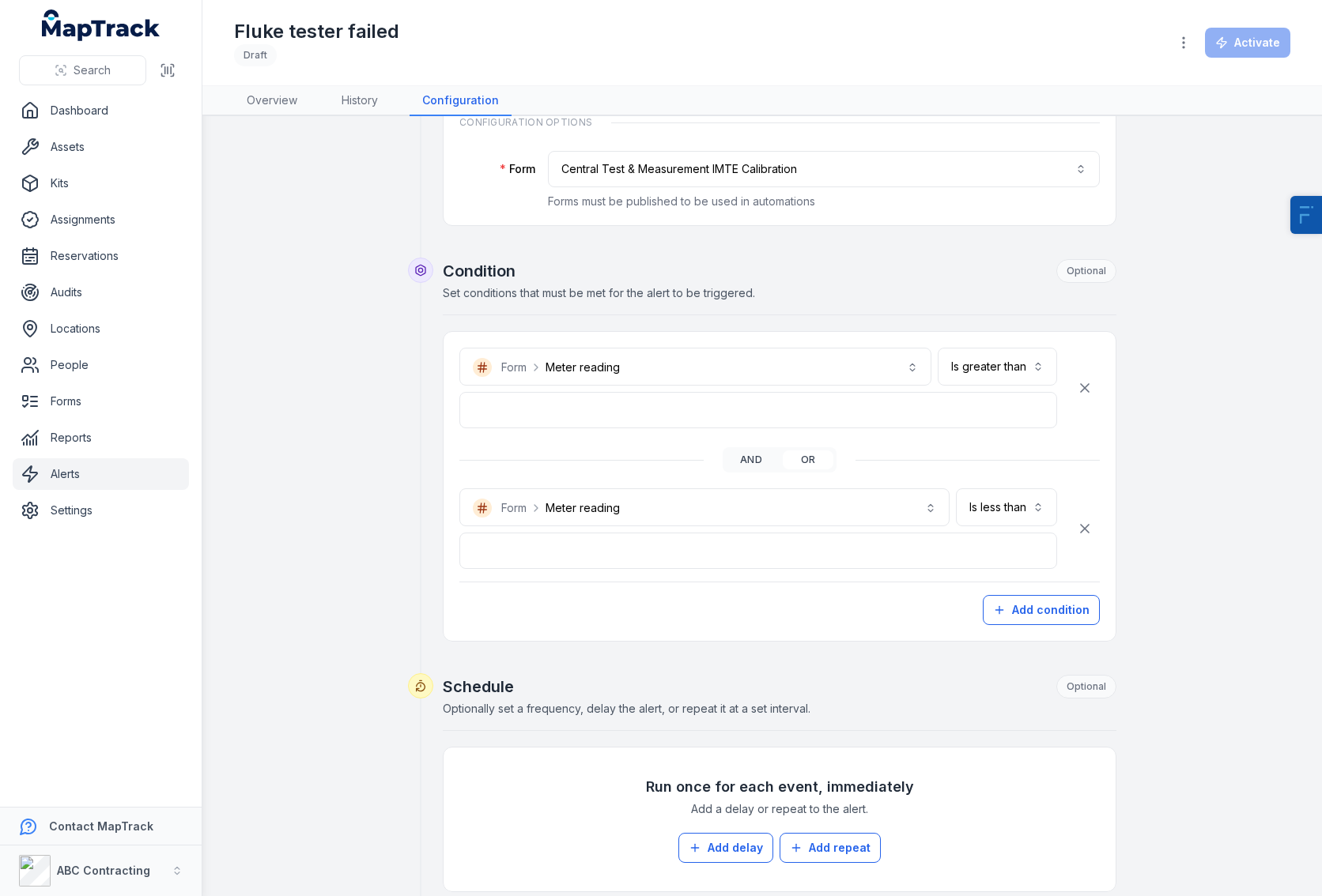
click at [750, 463] on button "and" at bounding box center [750, 460] width 50 height 19
click at [745, 460] on button "and" at bounding box center [750, 460] width 50 height 19
click at [743, 460] on button "and" at bounding box center [750, 460] width 50 height 19
click at [1010, 510] on button "Is less than **" at bounding box center [1006, 507] width 102 height 38
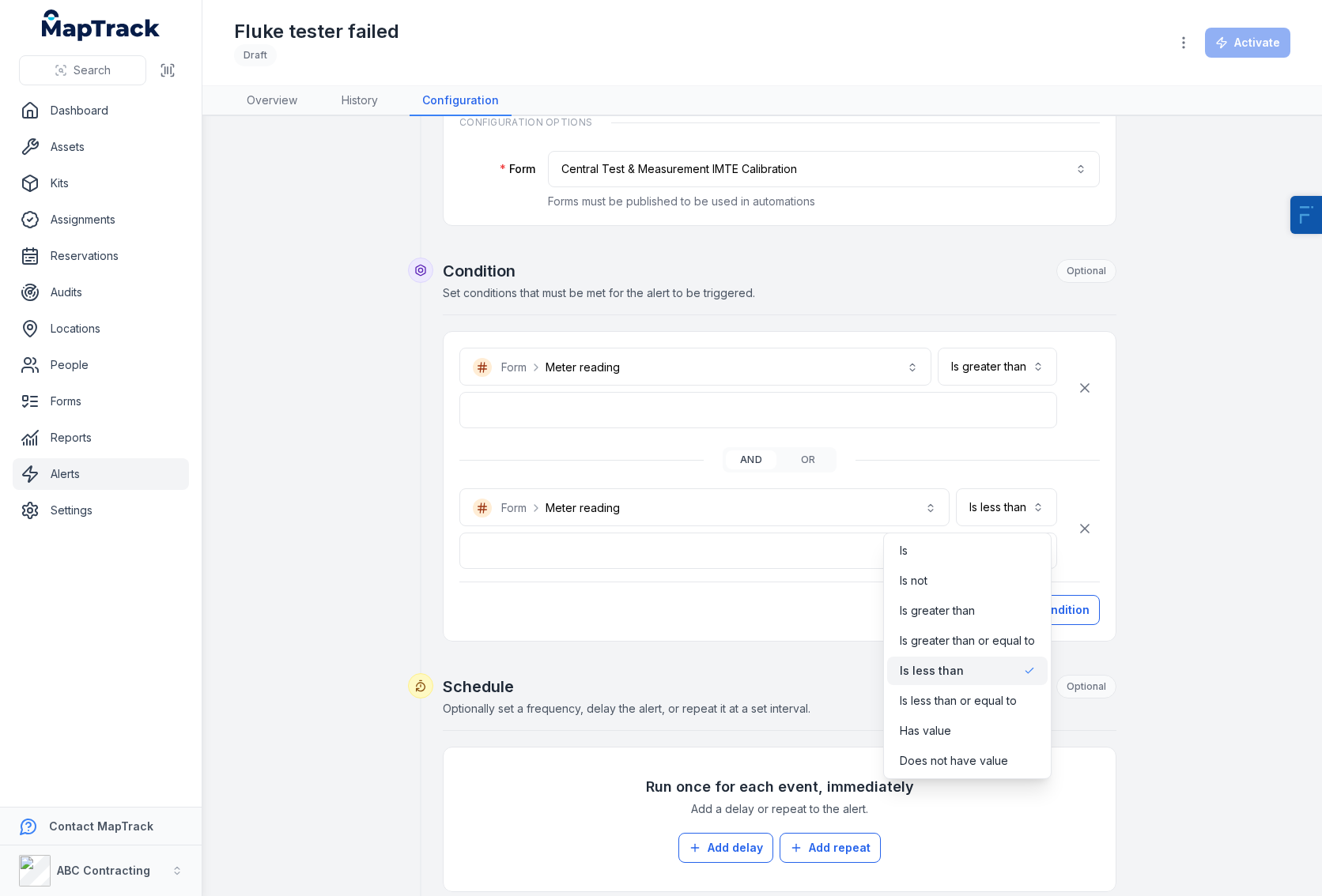
click at [355, 539] on div "**********" at bounding box center [762, 565] width 1057 height 1293
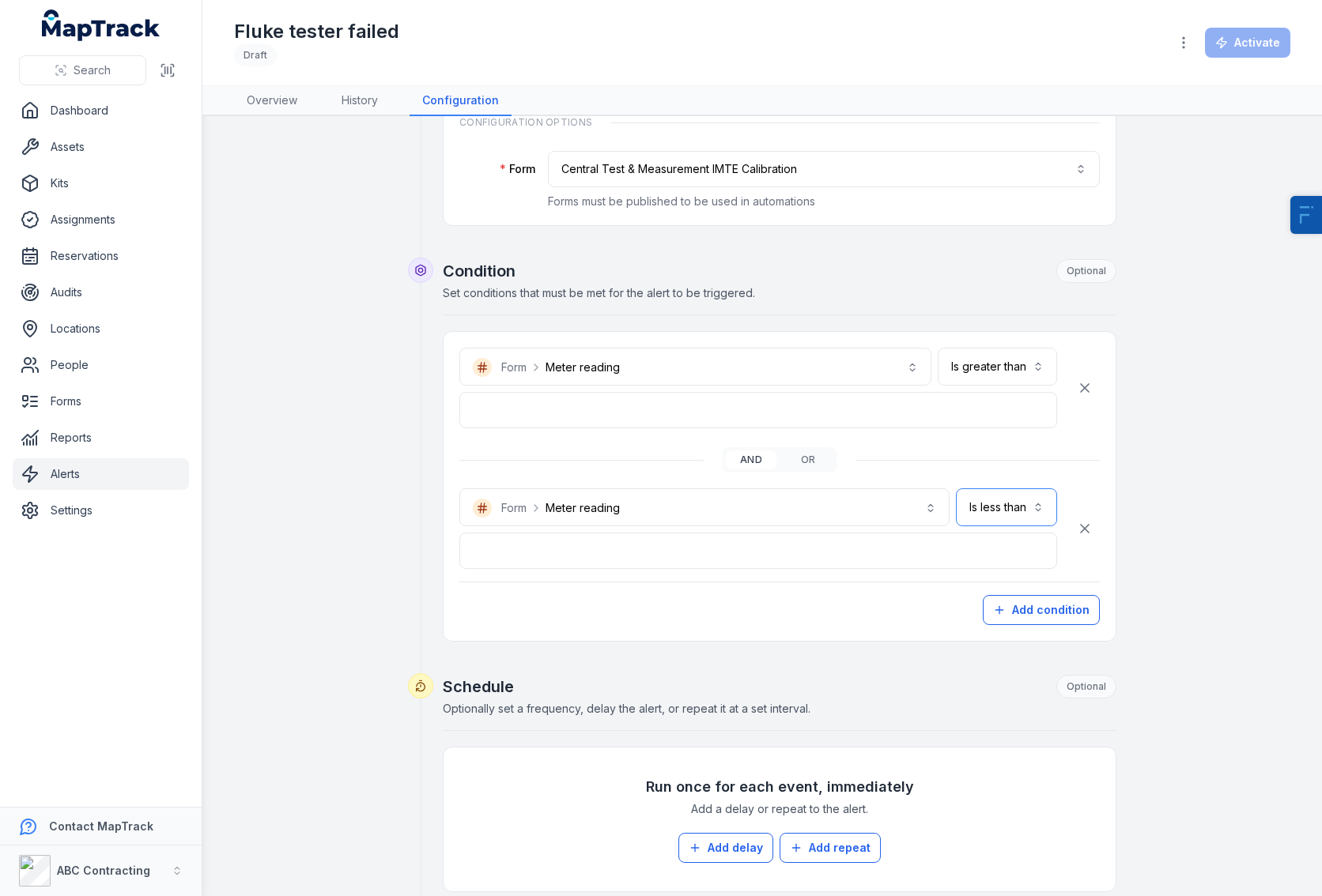
click at [1015, 509] on button "Is less than **" at bounding box center [1006, 507] width 102 height 38
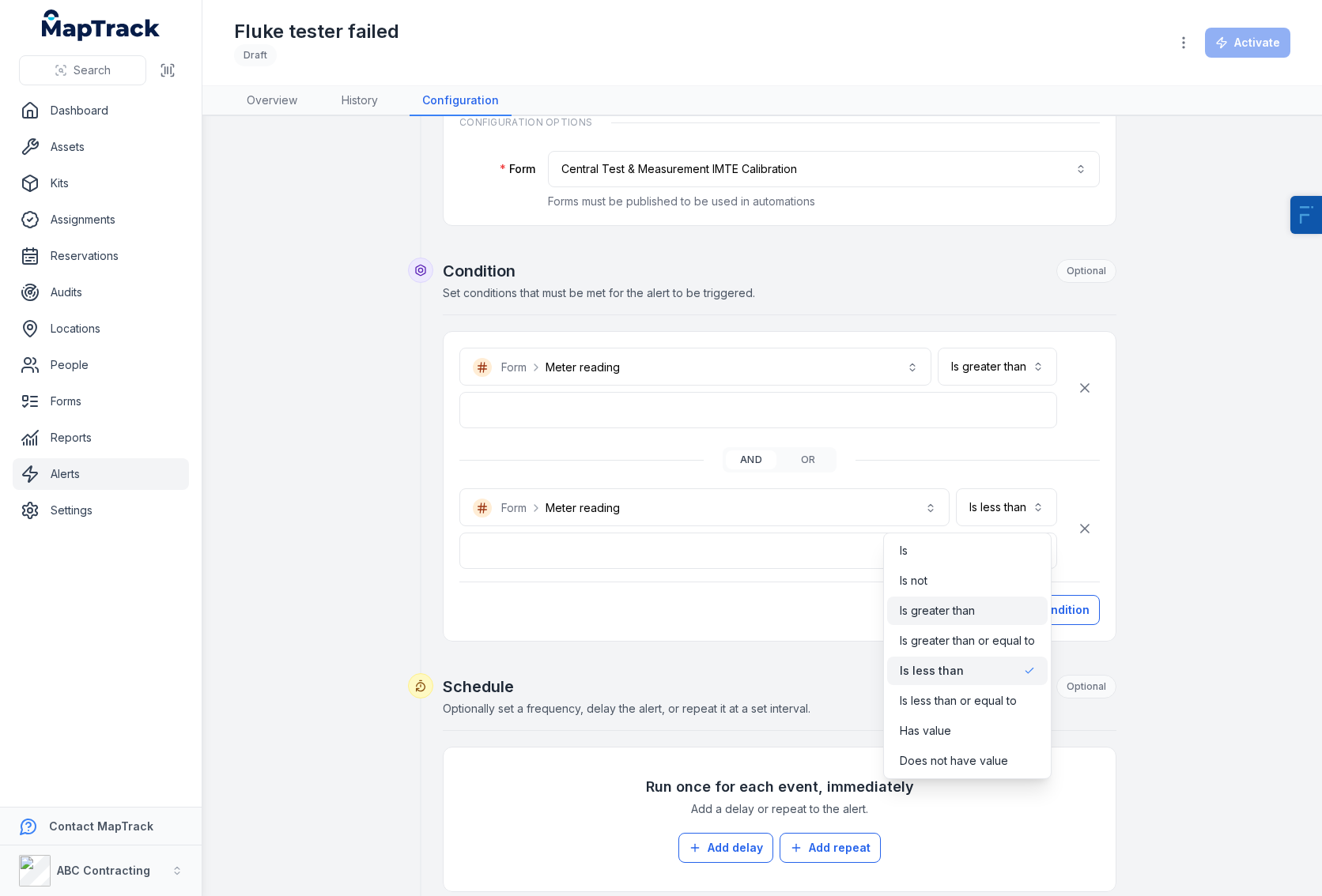
click at [970, 620] on div "Is greater than" at bounding box center [967, 610] width 160 height 28
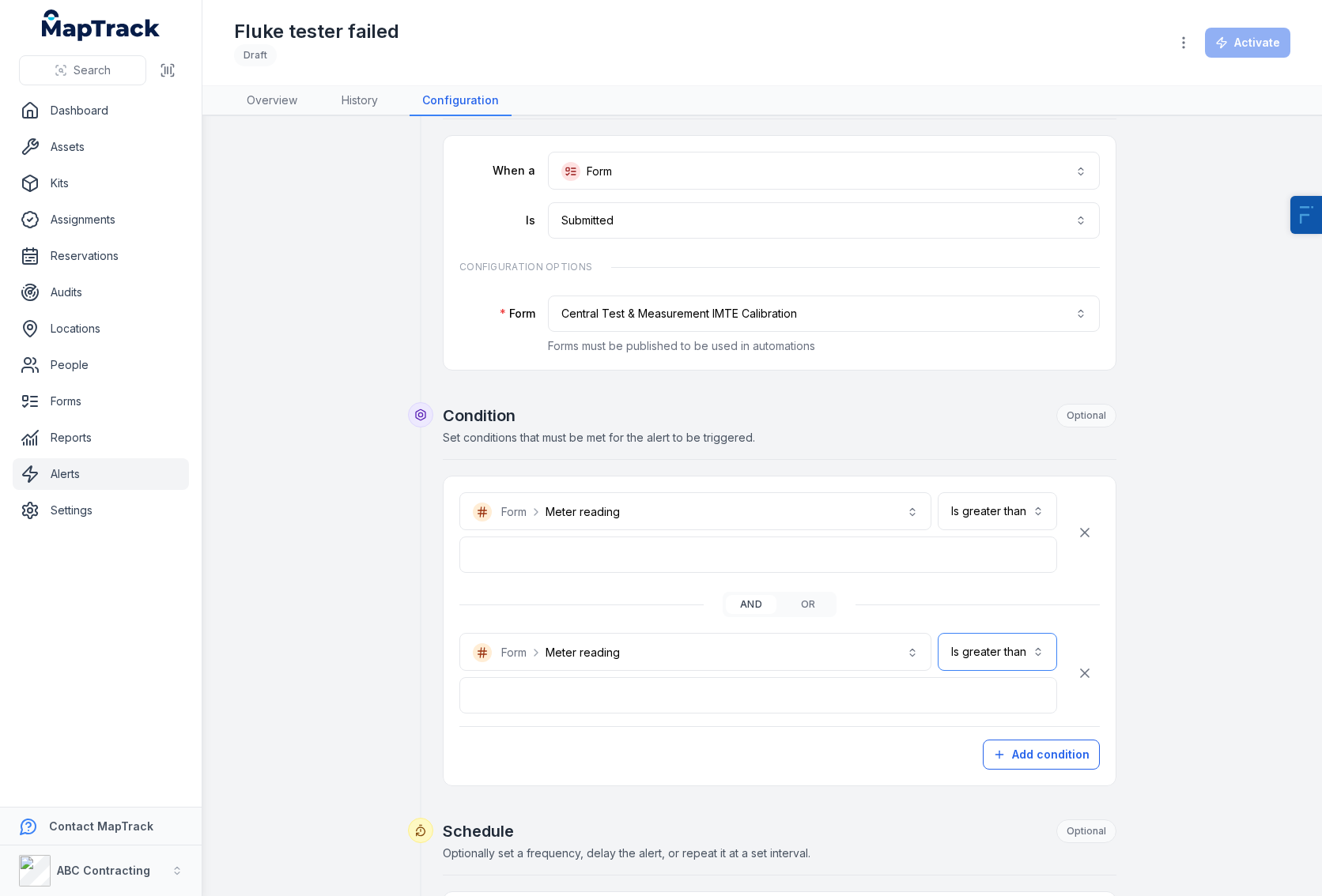
scroll to position [0, 0]
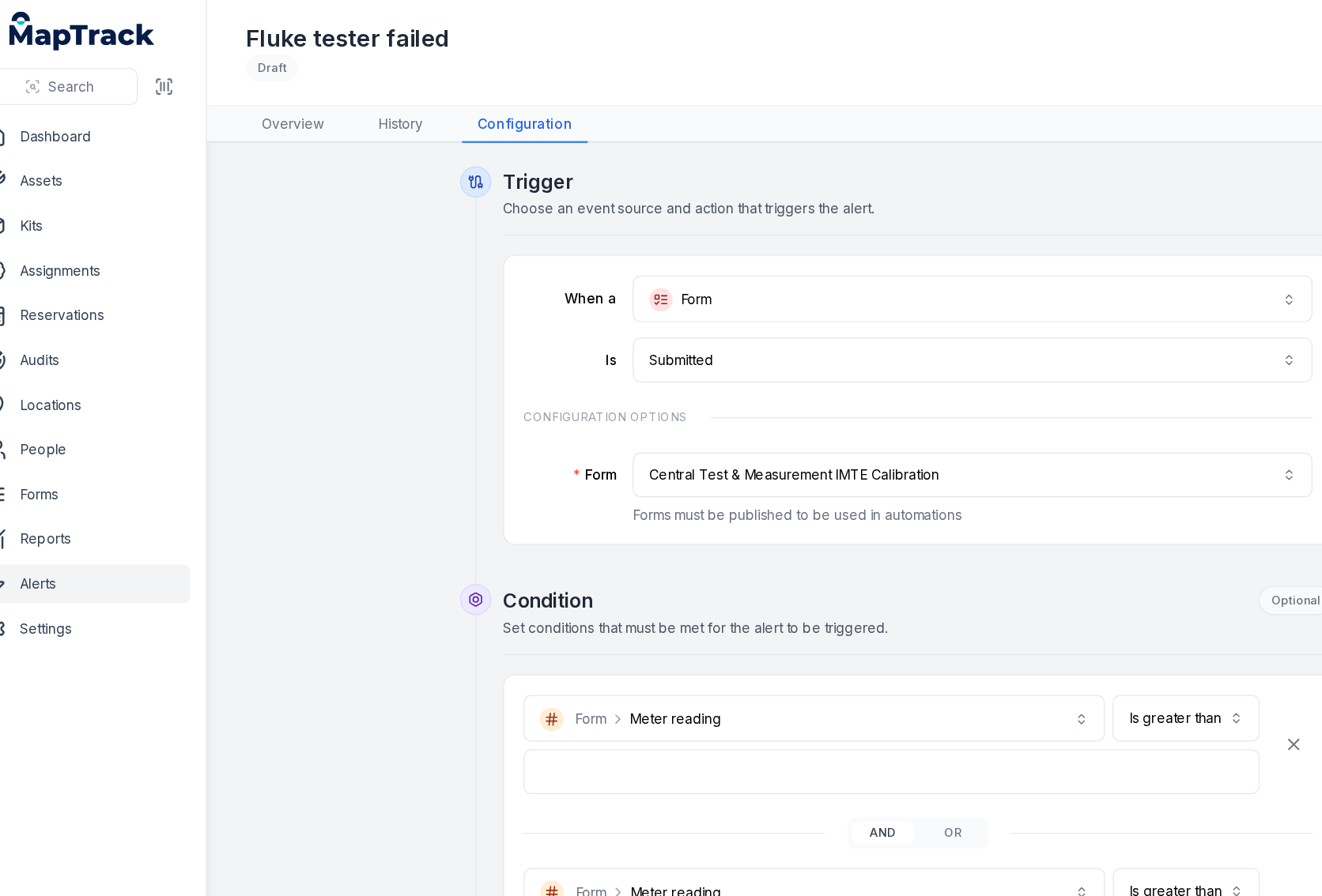
click at [300, 27] on h1 "Fluke tester failed" at bounding box center [317, 32] width 166 height 26
click at [317, 199] on div "**********" at bounding box center [762, 781] width 1057 height 1293
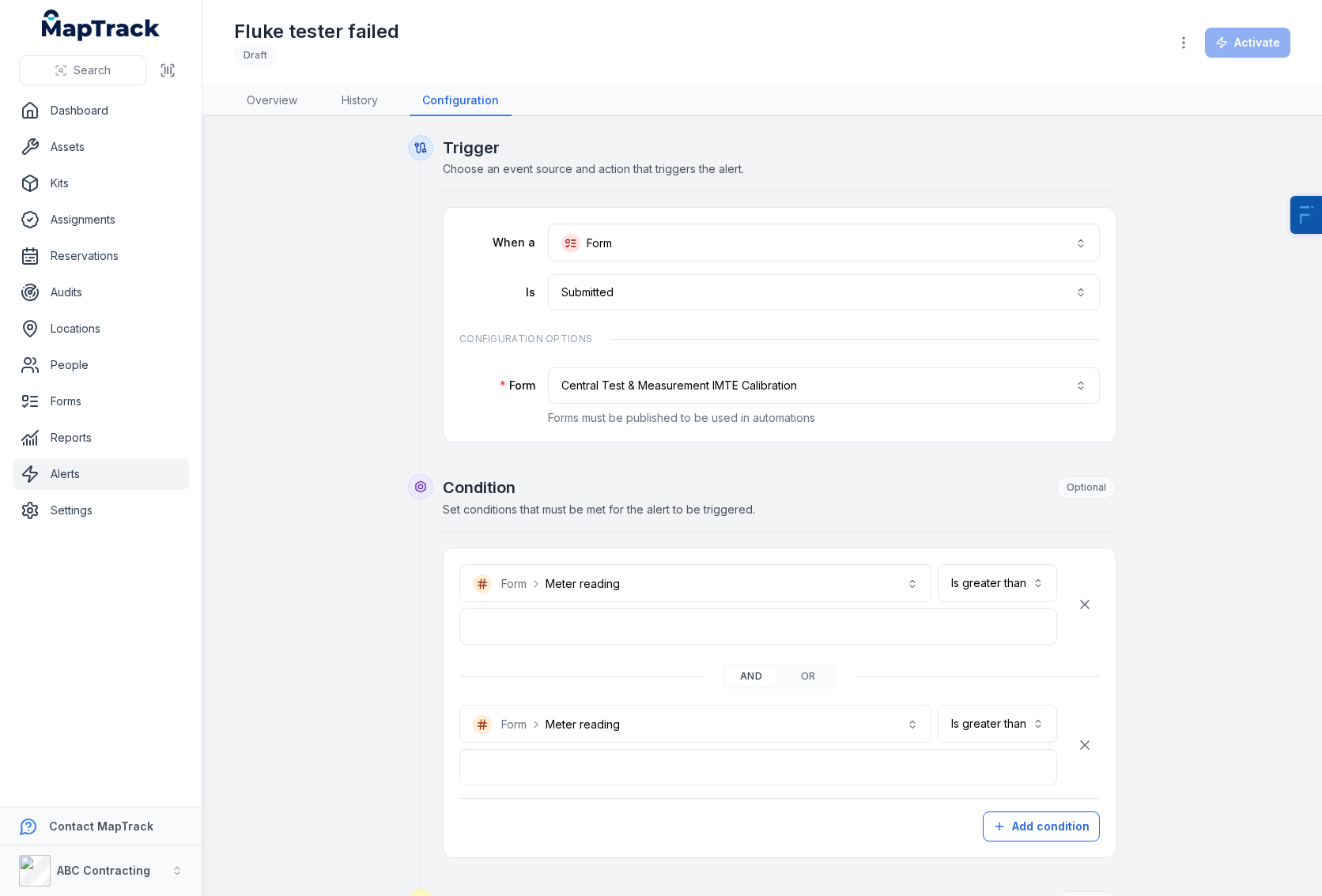
click at [359, 240] on div "**********" at bounding box center [762, 781] width 1057 height 1293
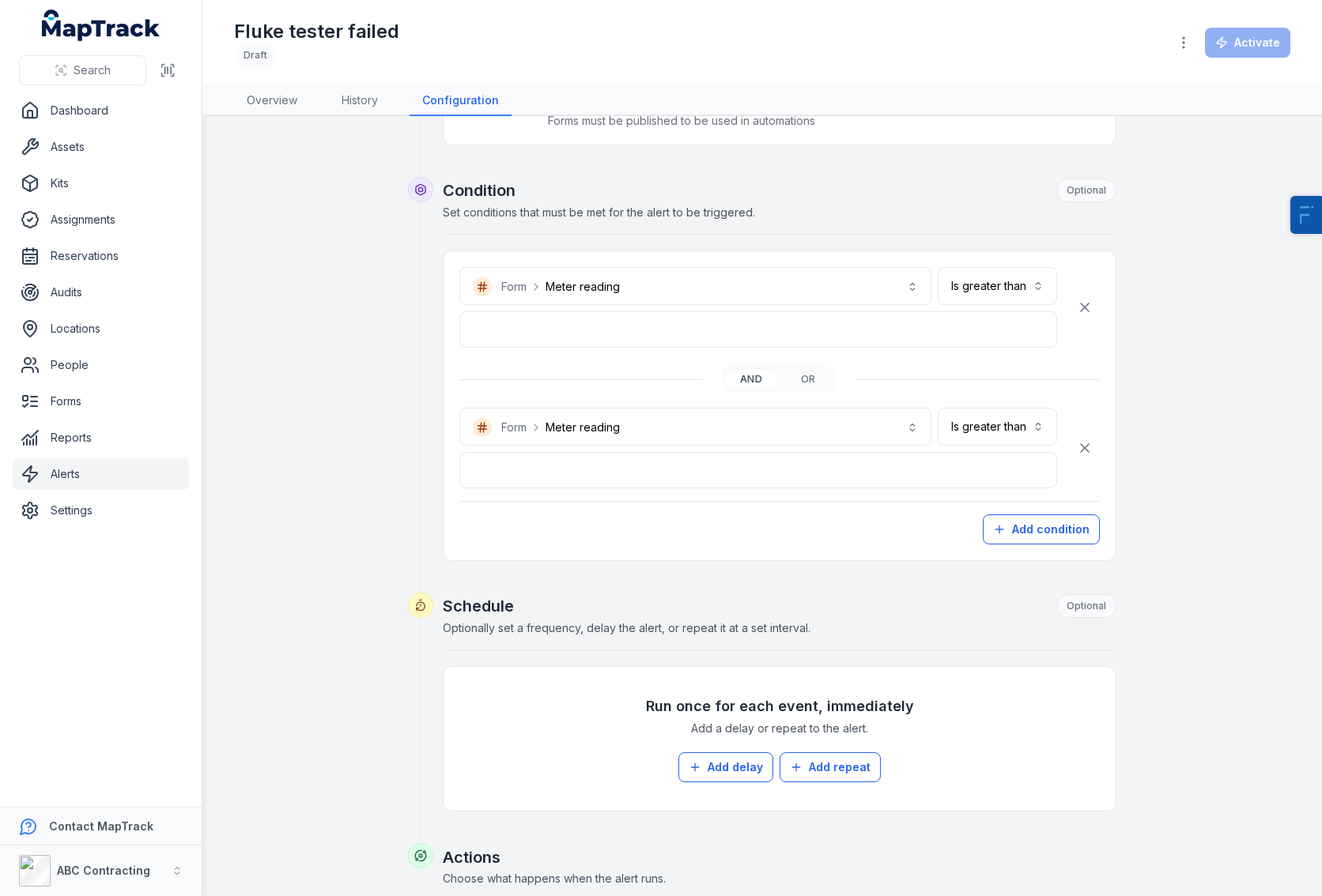
scroll to position [317, 0]
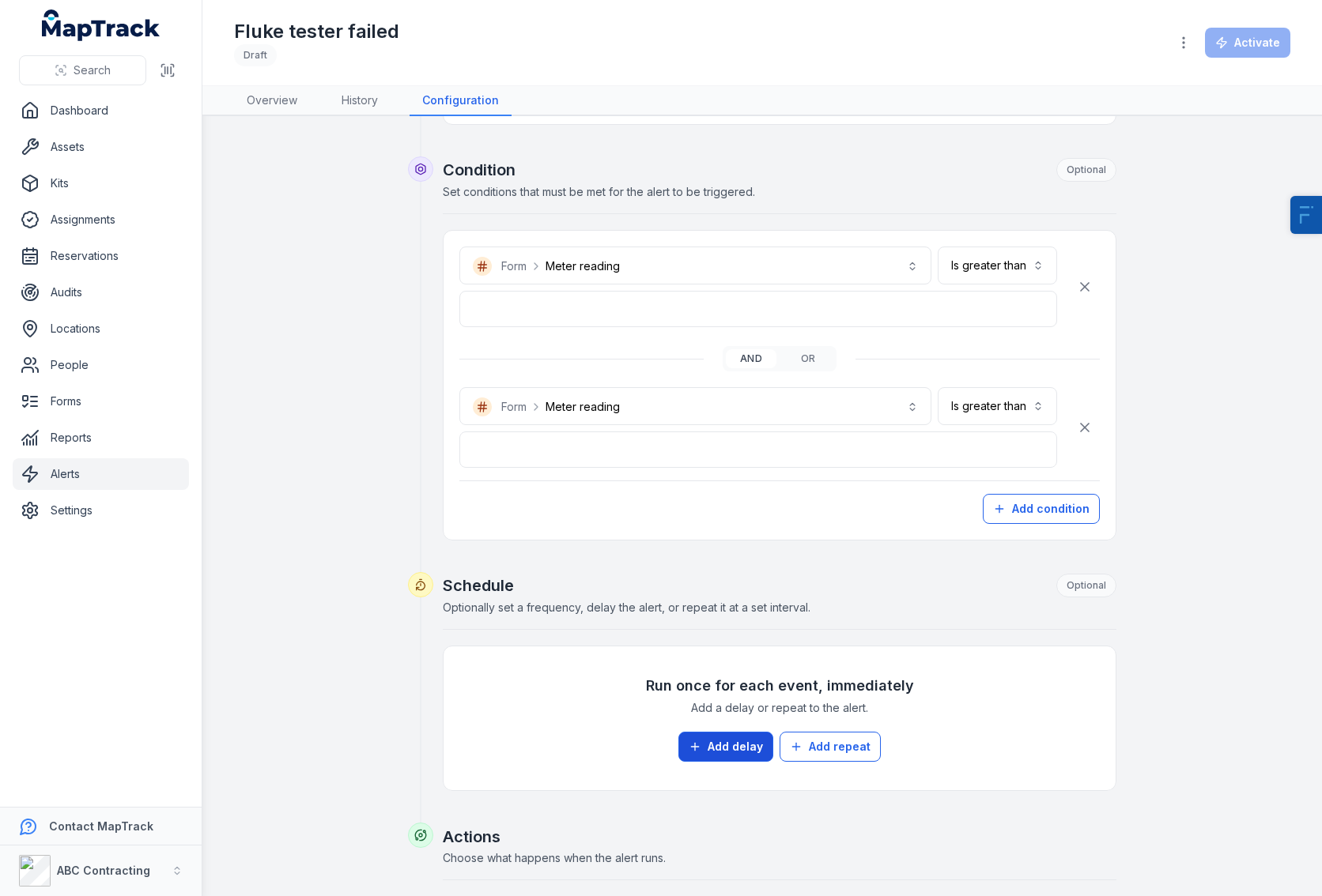
click at [703, 753] on button "Add delay" at bounding box center [725, 747] width 95 height 30
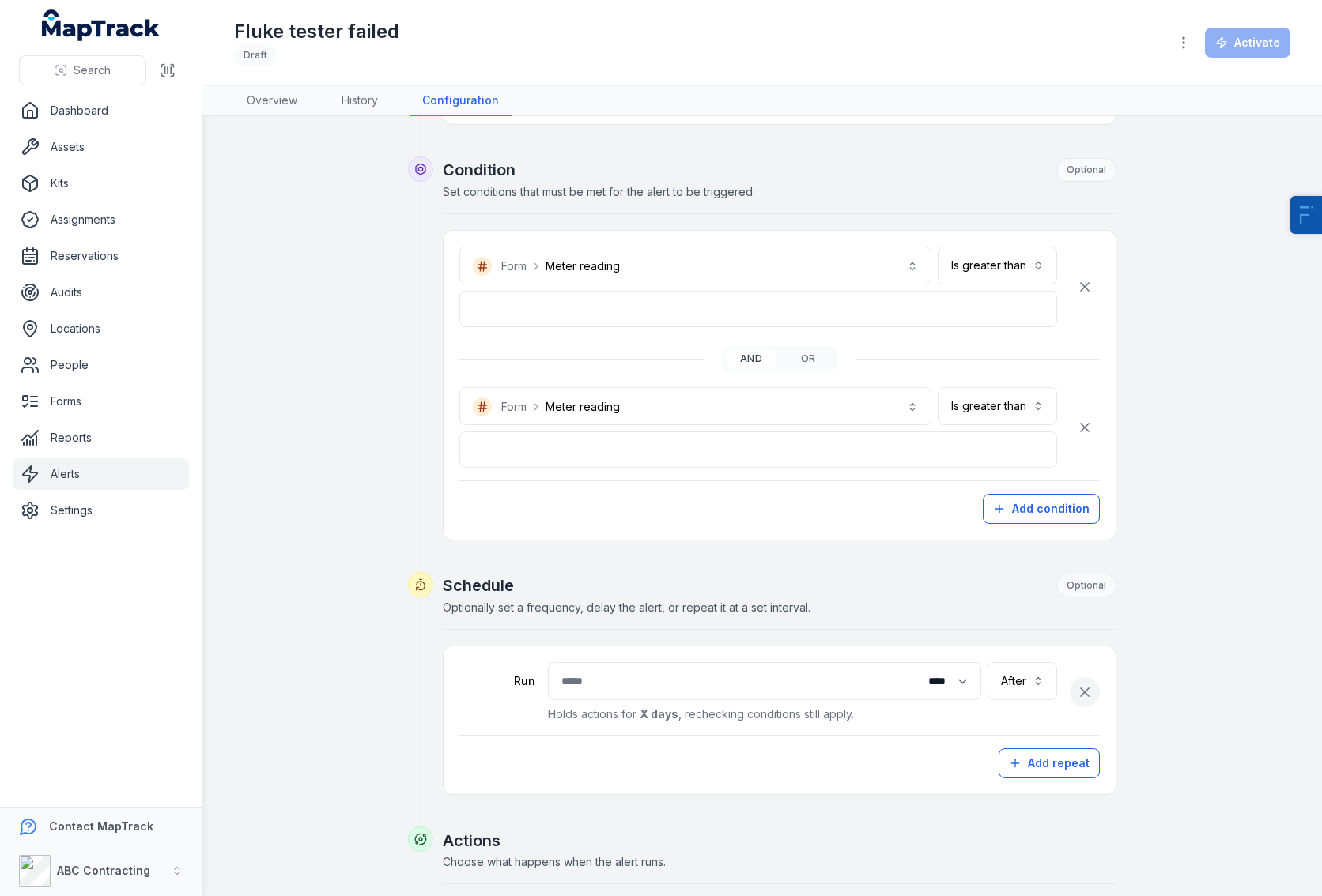
click at [1083, 689] on icon "button" at bounding box center [1085, 692] width 16 height 16
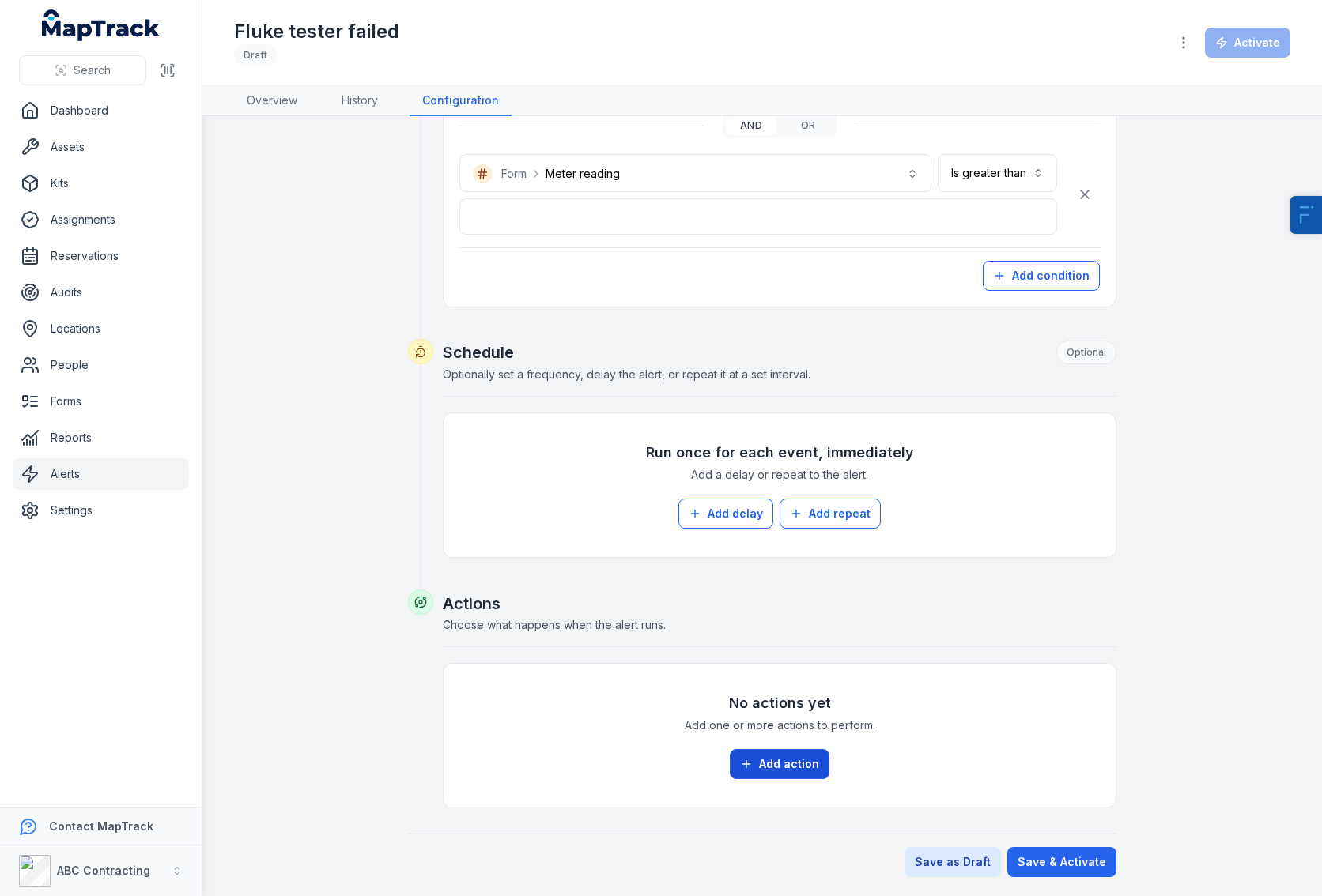
click at [791, 753] on button "Add action" at bounding box center [779, 764] width 100 height 30
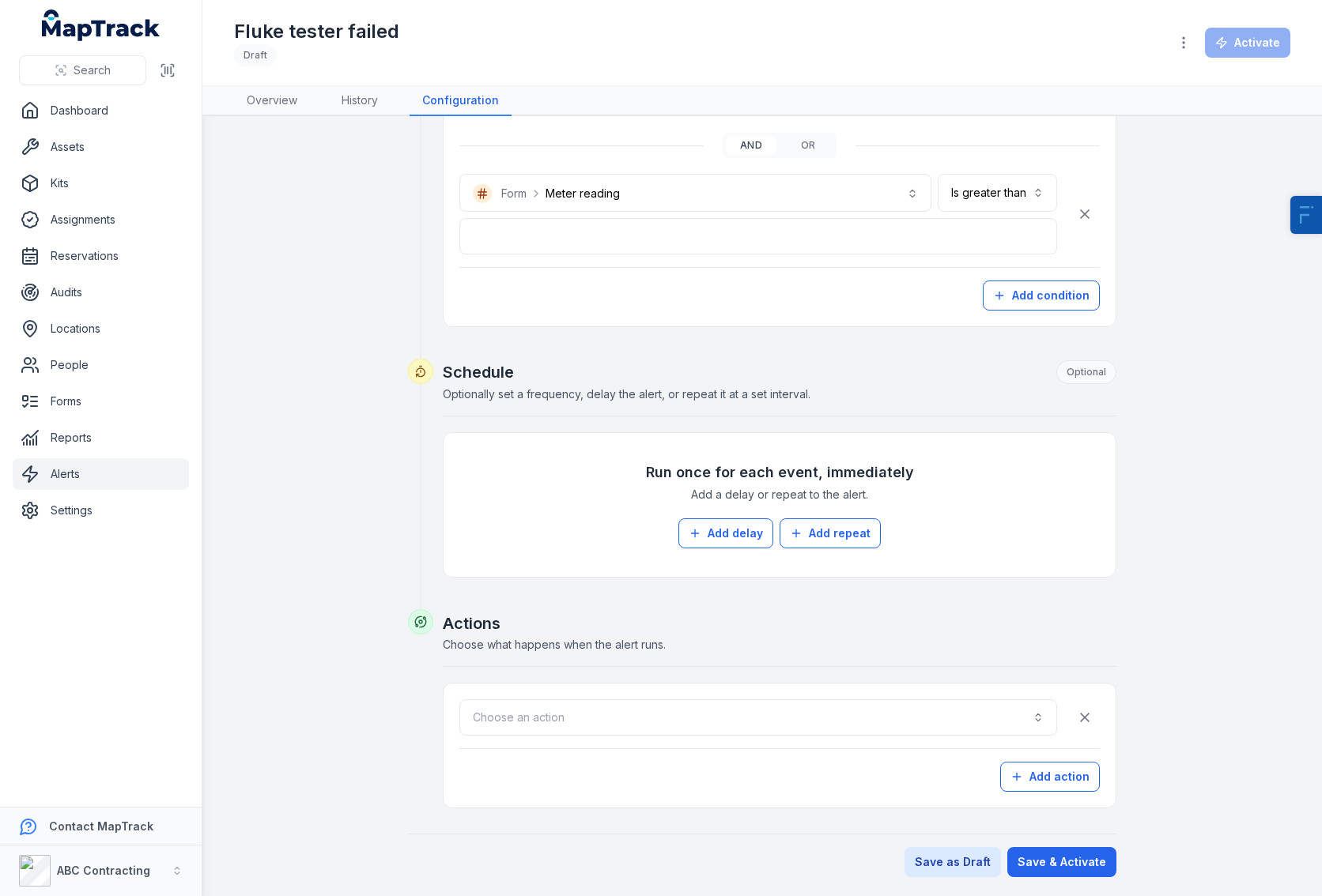
scroll to position [531, 0]
click at [743, 704] on button "Choose an action" at bounding box center [758, 718] width 597 height 37
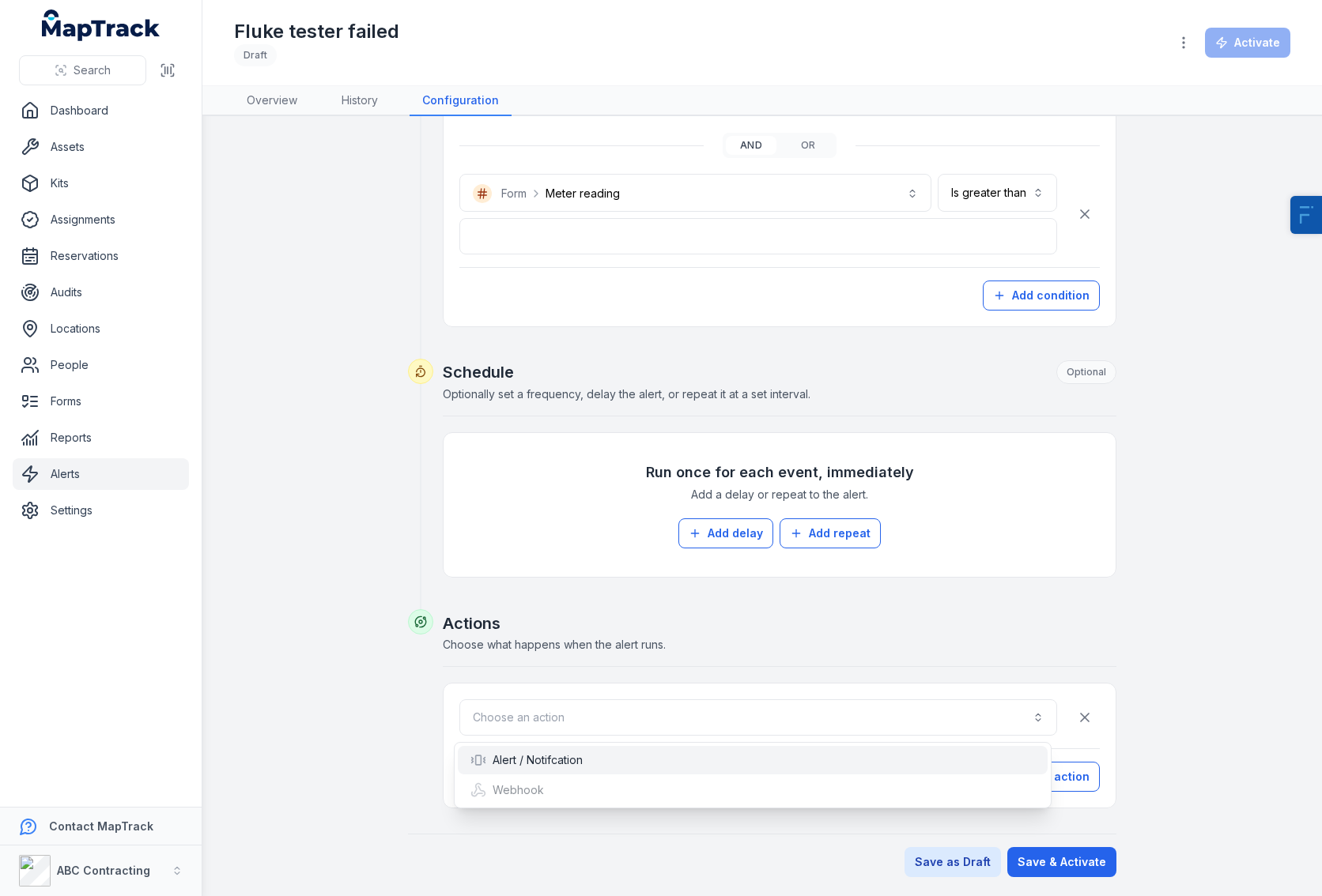
click at [527, 765] on div "Alert / Notifcation" at bounding box center [527, 760] width 113 height 16
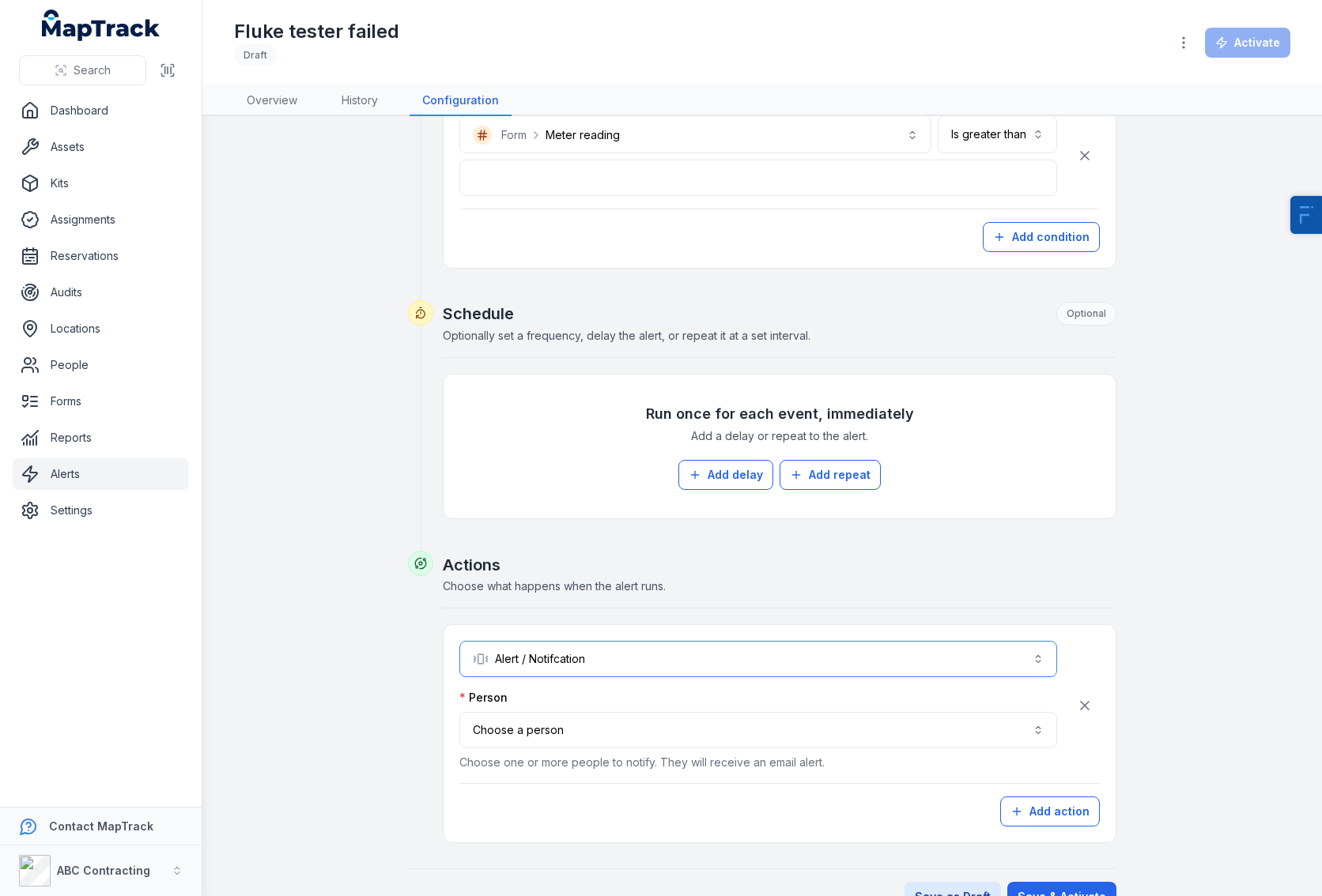
scroll to position [600, 0]
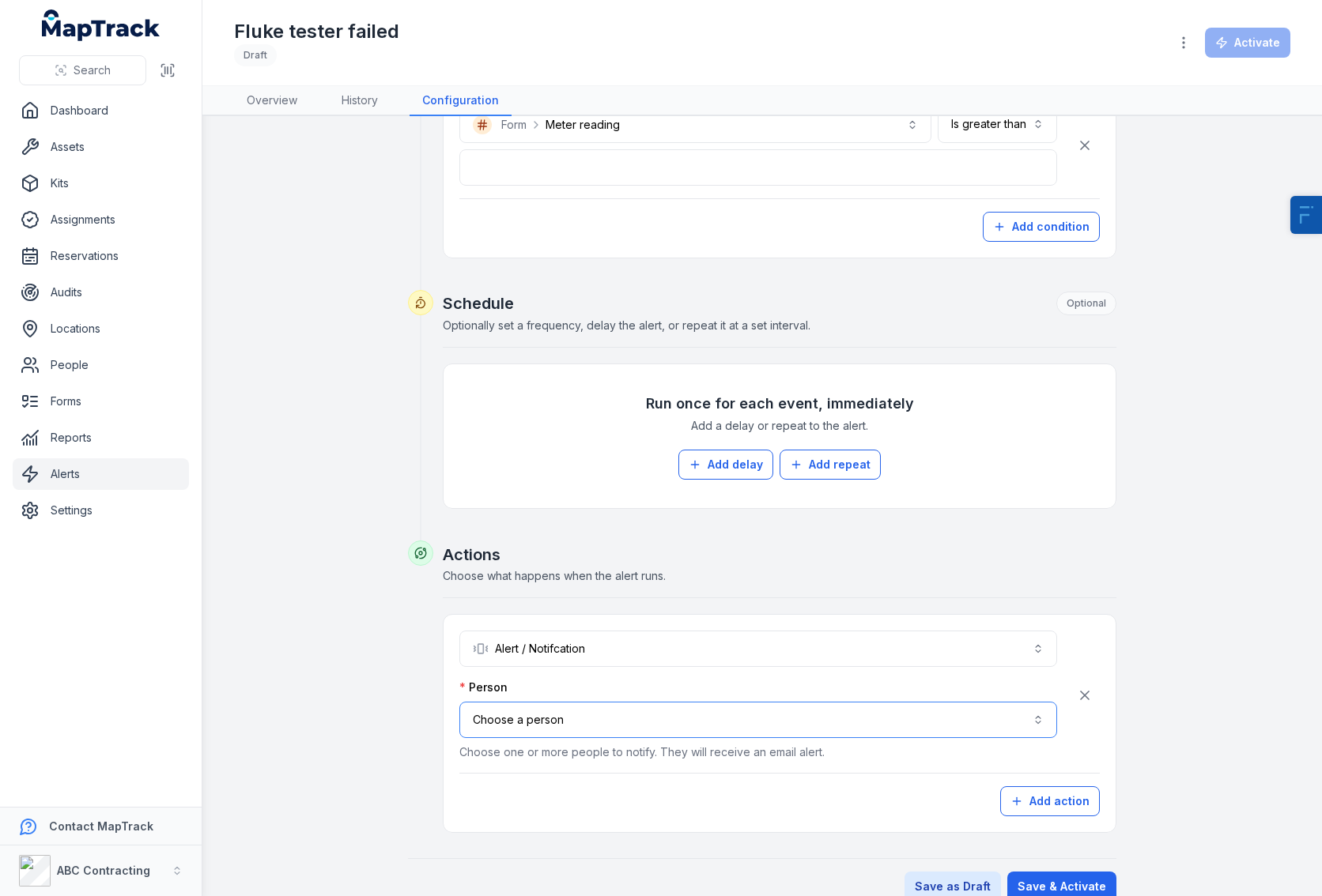
click at [547, 718] on button "Choose a person" at bounding box center [758, 720] width 597 height 37
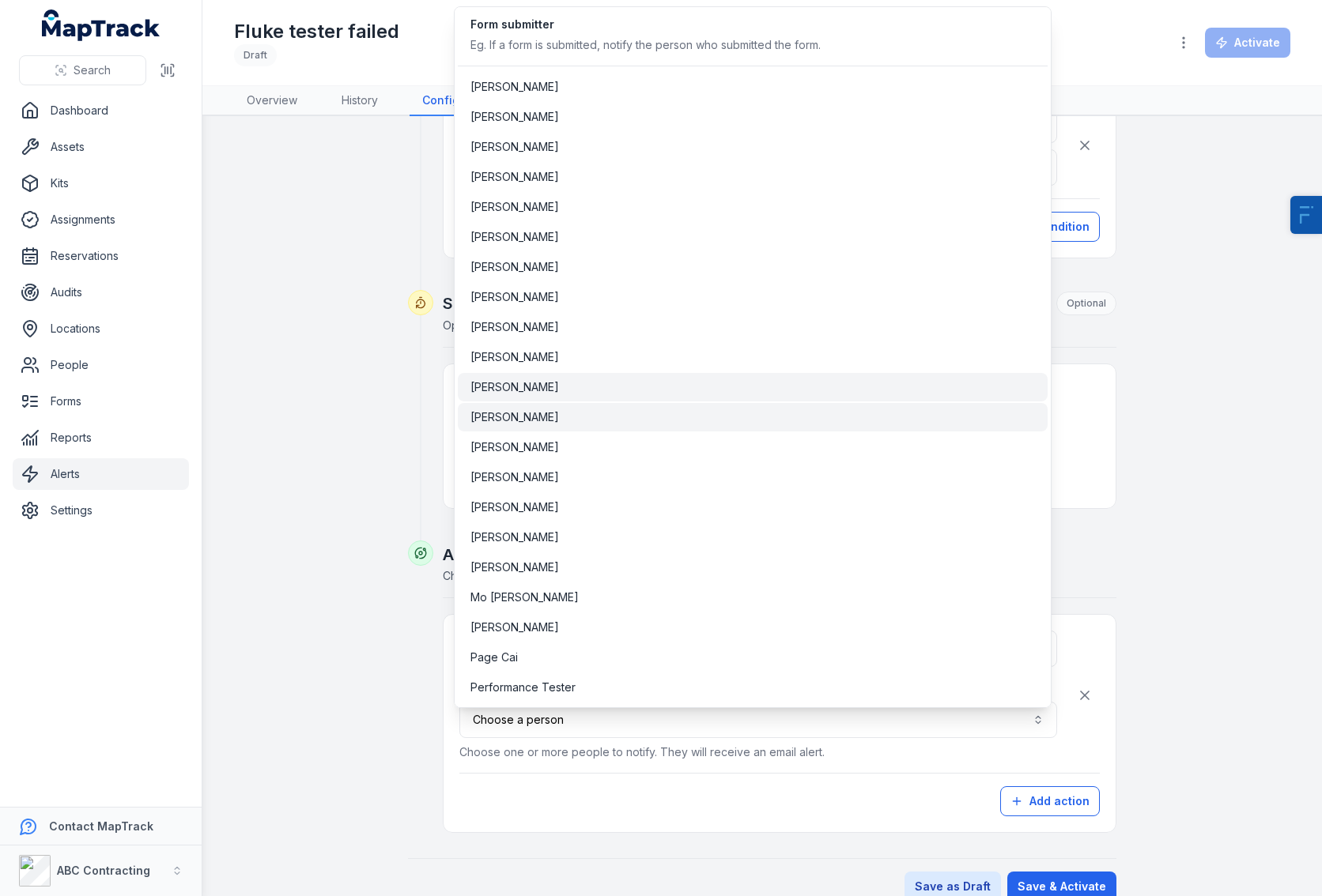
scroll to position [20, 0]
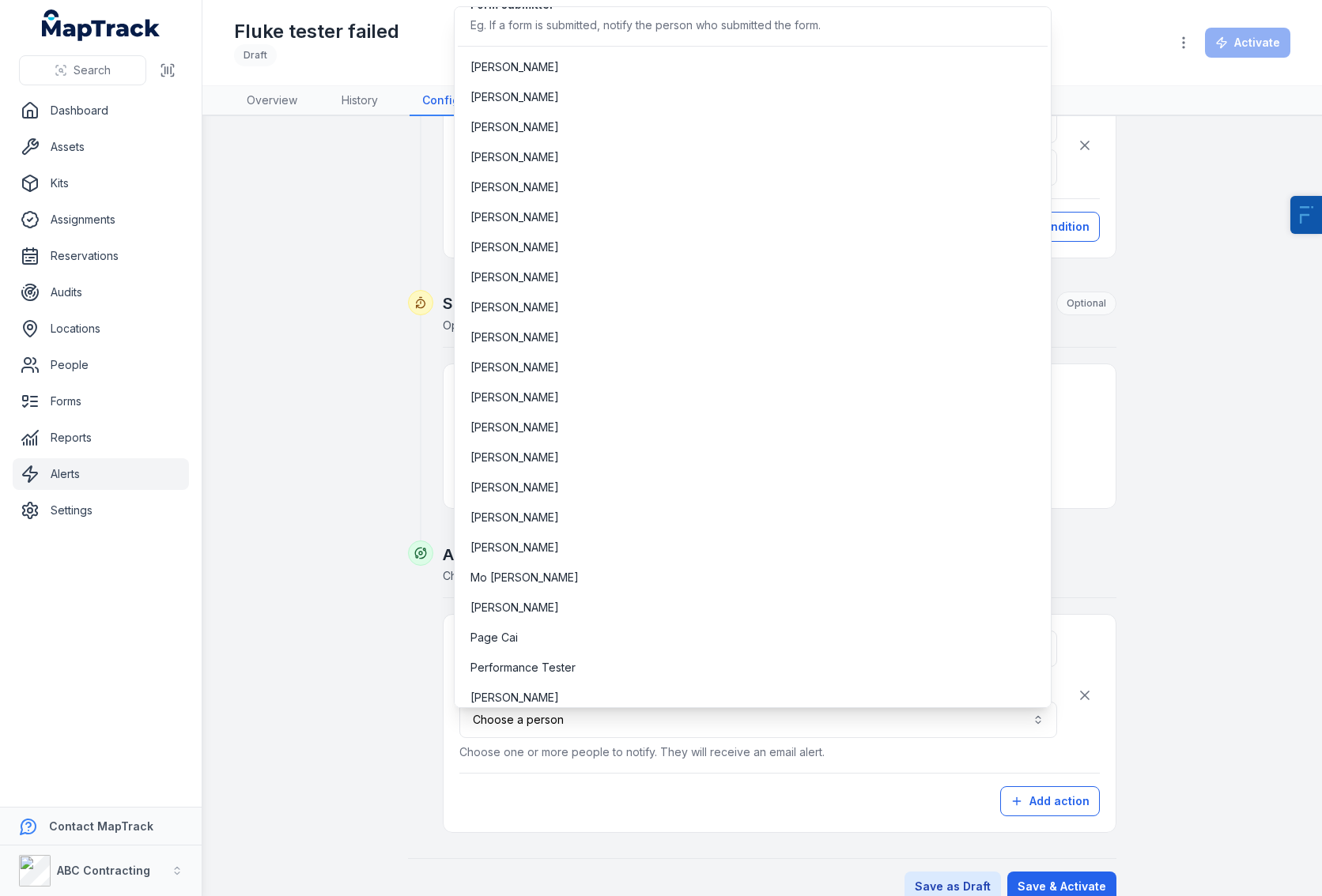
click at [364, 464] on div "**********" at bounding box center [762, 218] width 1057 height 1367
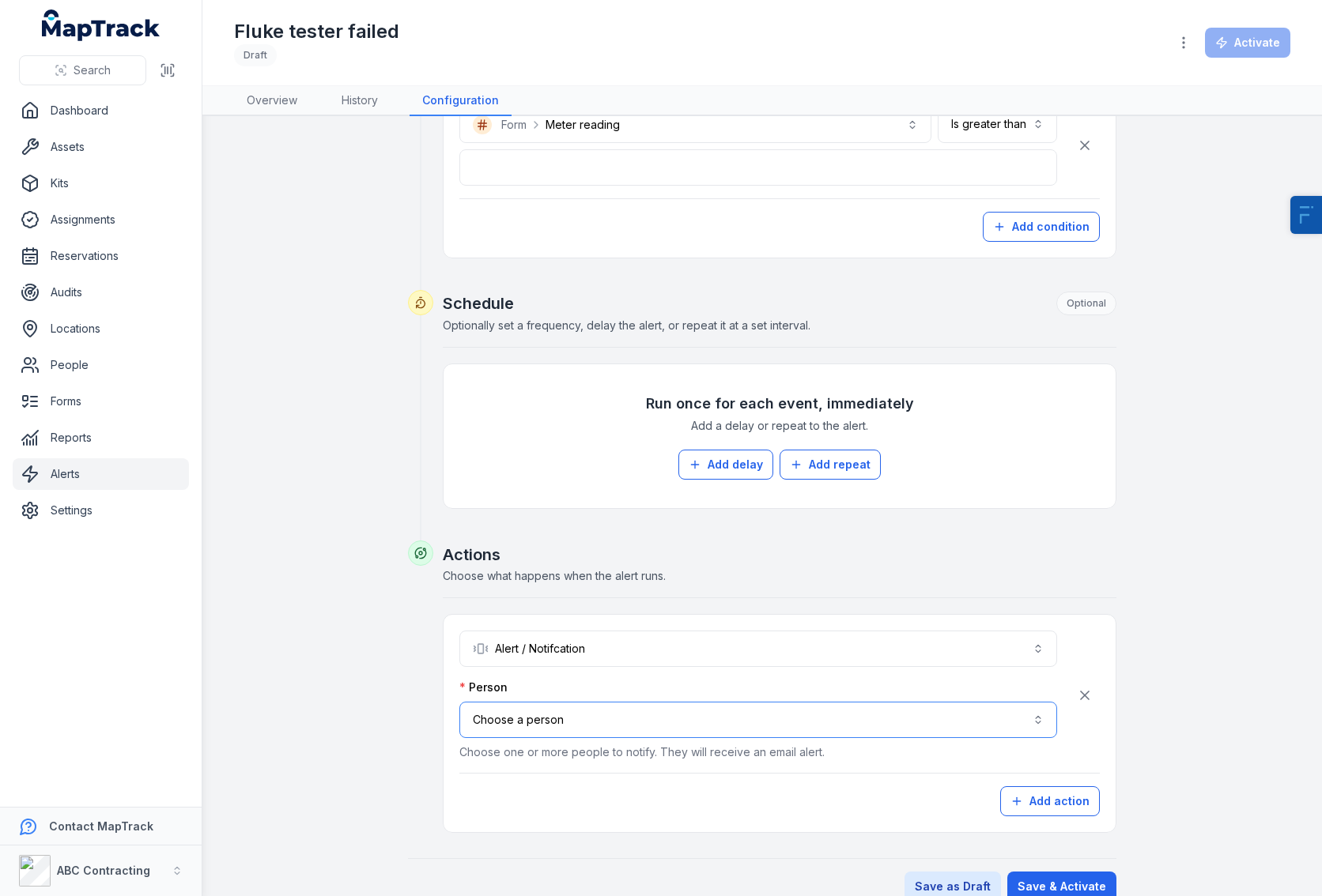
click at [801, 723] on button "Choose a person" at bounding box center [758, 720] width 597 height 37
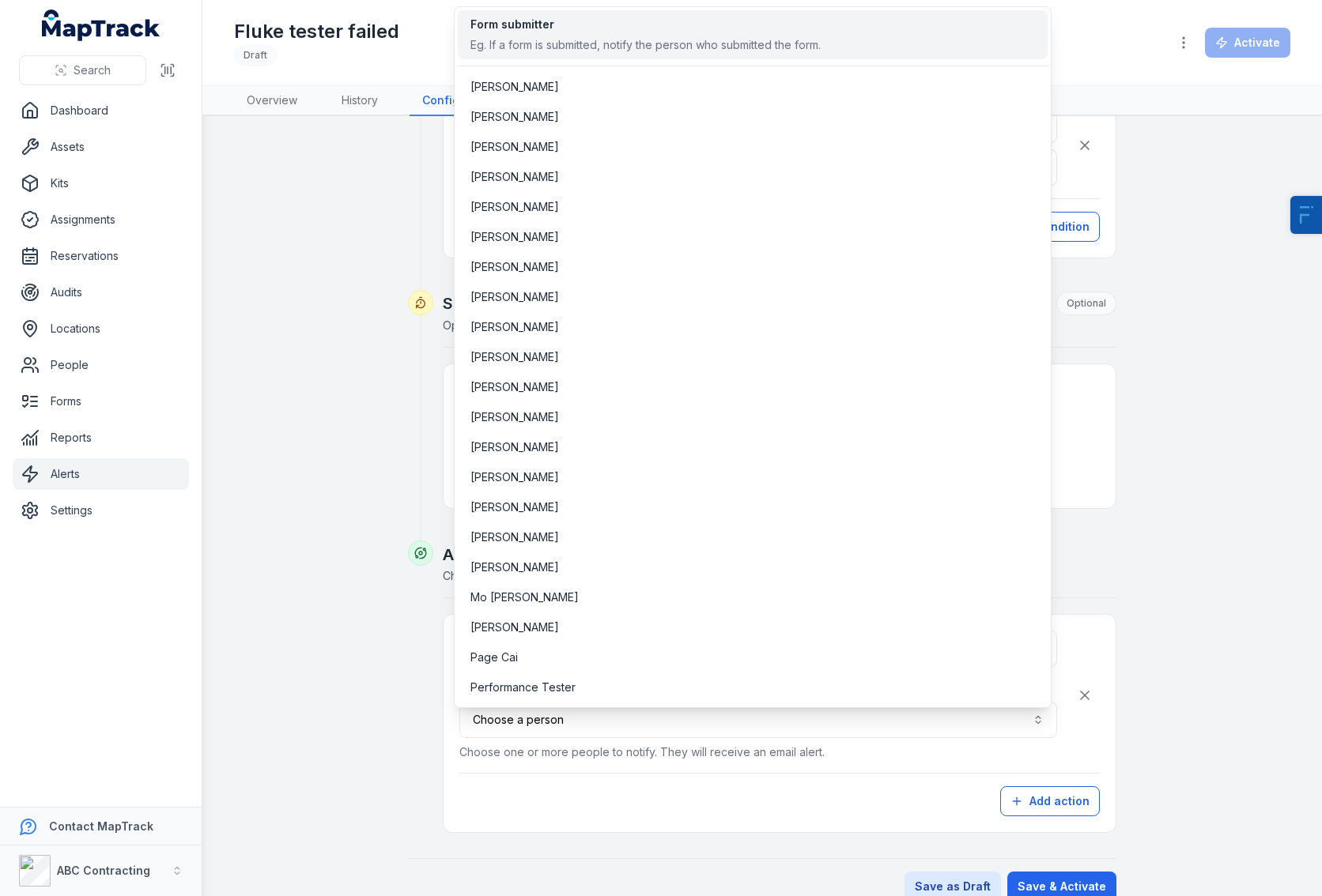
click at [579, 32] on span "Form submitter Eg. If a form is submitted, notify the person who submitted the …" at bounding box center [645, 34] width 350 height 37
click at [306, 468] on div "**********" at bounding box center [762, 218] width 1057 height 1367
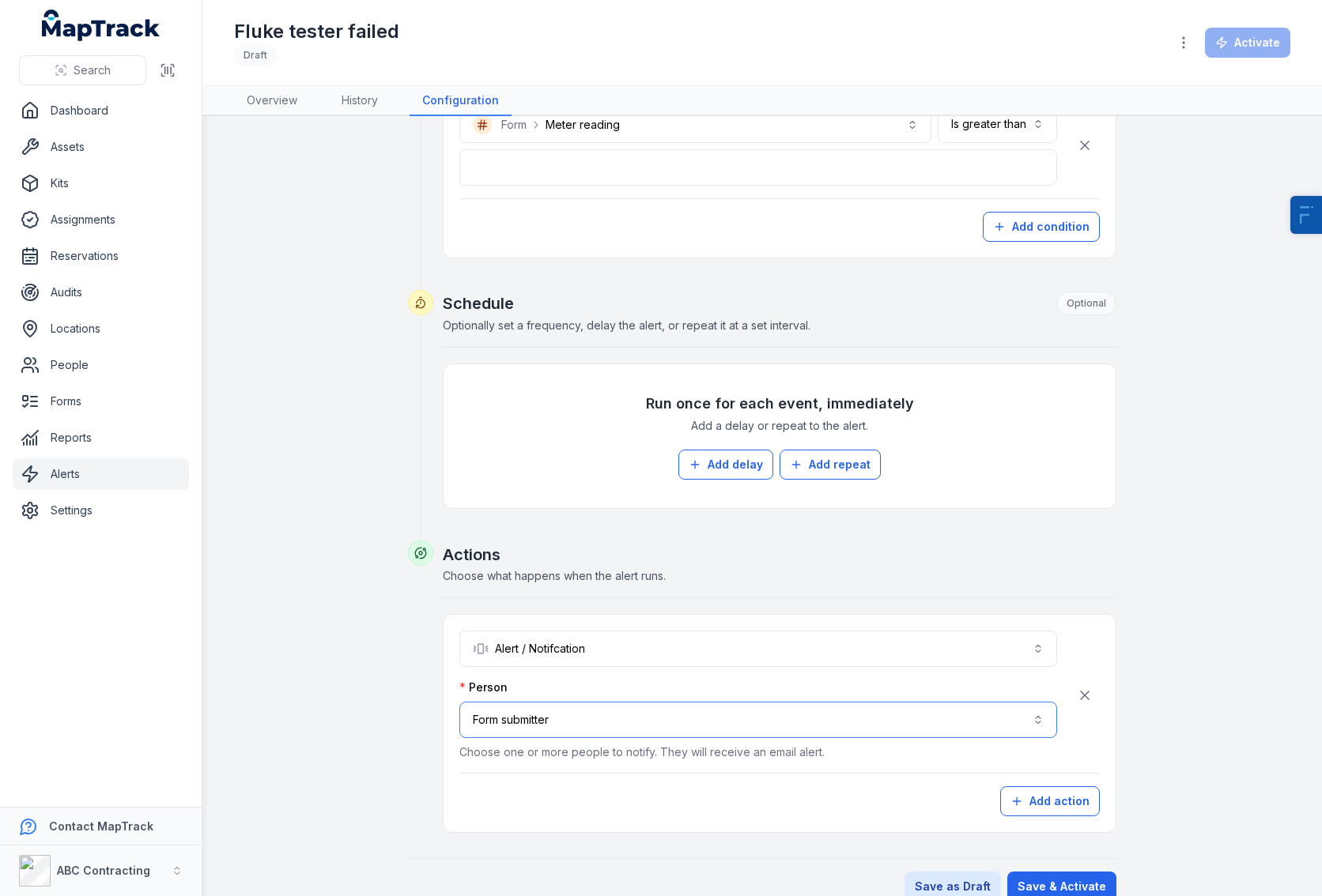
scroll to position [625, 0]
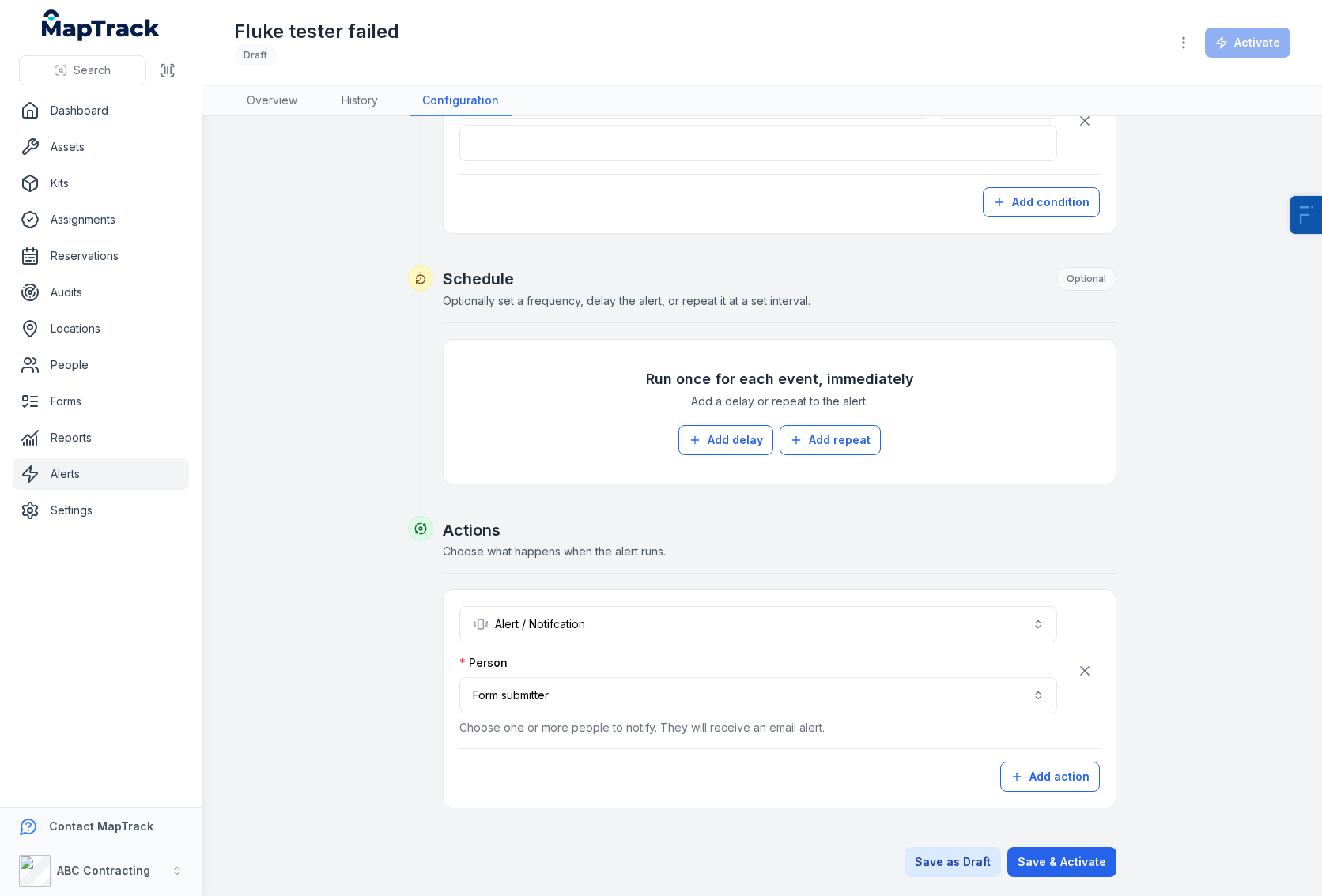
click at [1046, 853] on button "Save & Activate" at bounding box center [1062, 862] width 109 height 30
